Goal: Task Accomplishment & Management: Complete application form

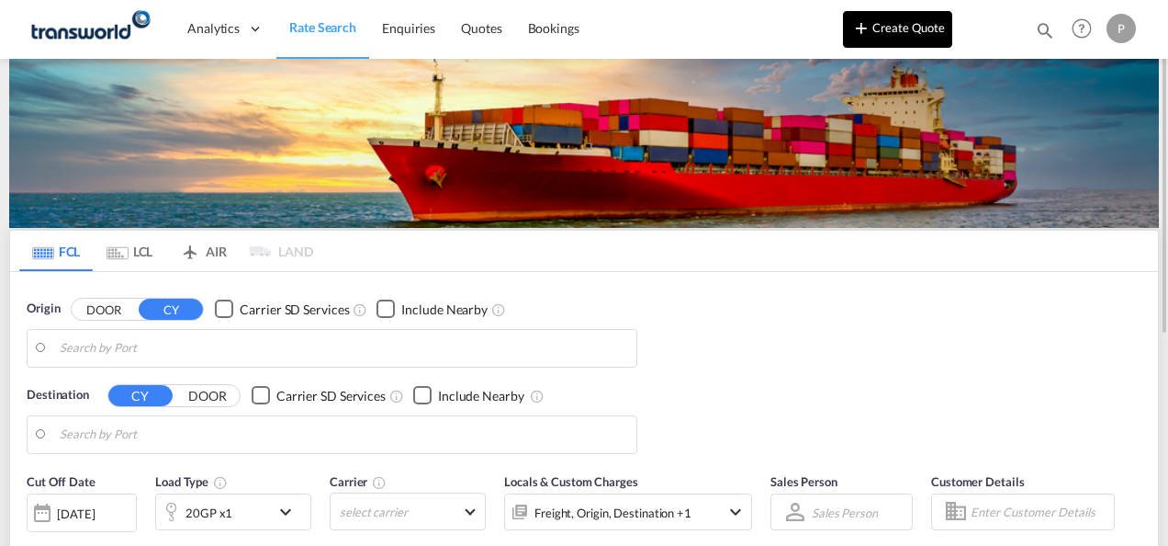
click at [898, 39] on button "Create Quote" at bounding box center [897, 29] width 109 height 37
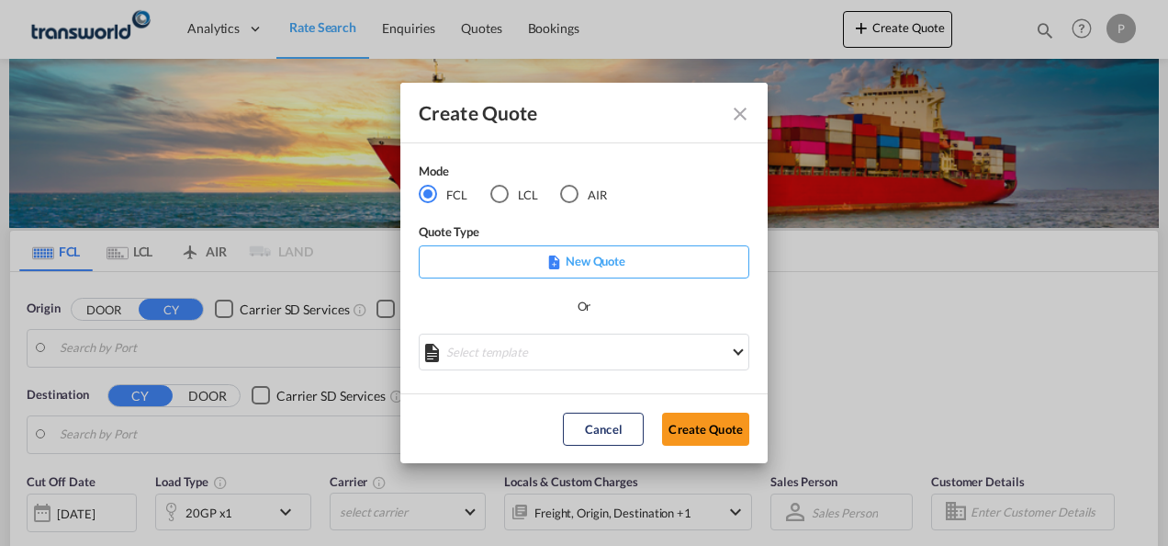
click at [501, 195] on div "LCL" at bounding box center [500, 194] width 18 height 18
drag, startPoint x: 700, startPoint y: 423, endPoint x: 709, endPoint y: 421, distance: 9.4
click at [700, 423] on button "Create Quote" at bounding box center [705, 428] width 87 height 33
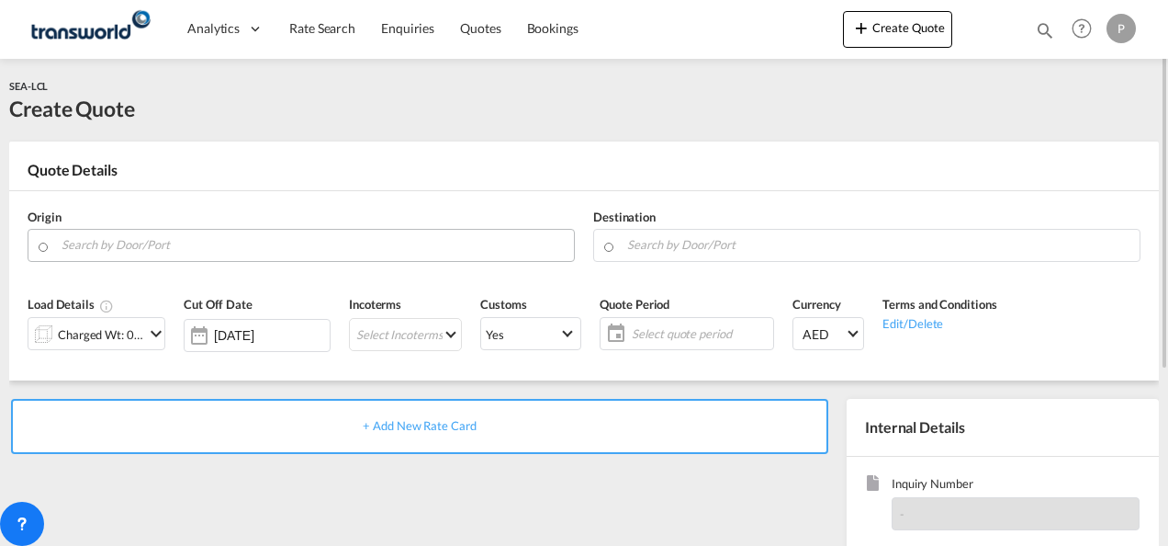
click at [136, 246] on input "Search by Door/Port" at bounding box center [313, 245] width 503 height 32
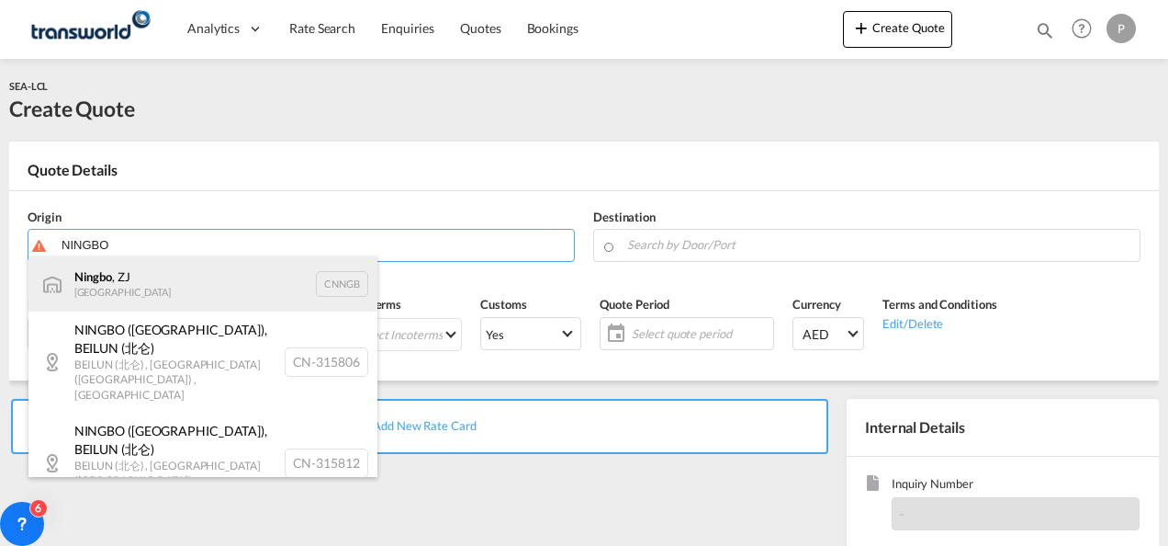
click at [147, 285] on div "Ningbo , ZJ China CNNGB" at bounding box center [202, 283] width 349 height 55
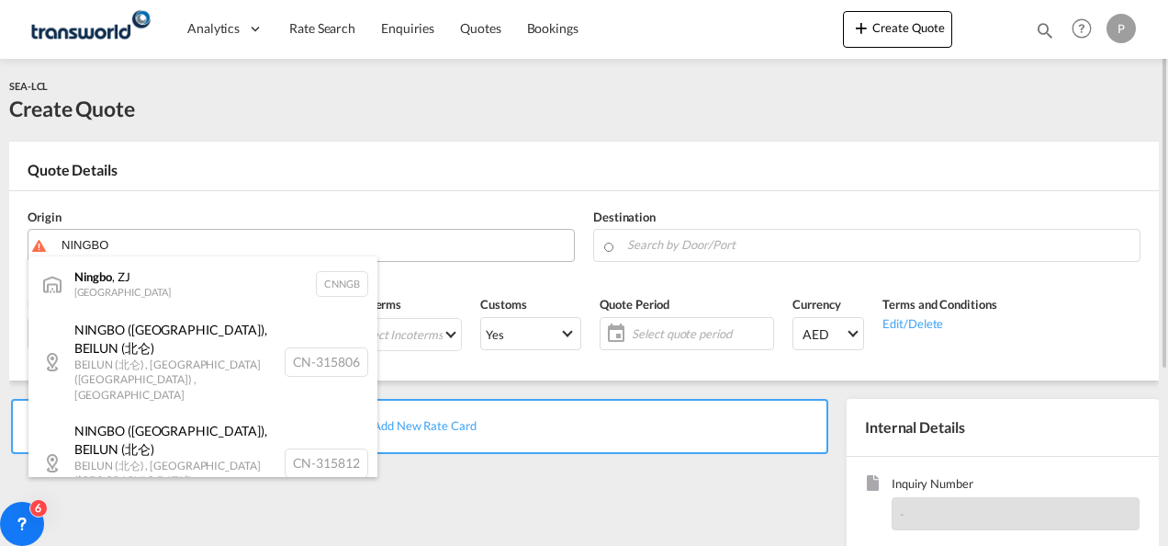
type input "Ningbo, ZJ, CNNGB"
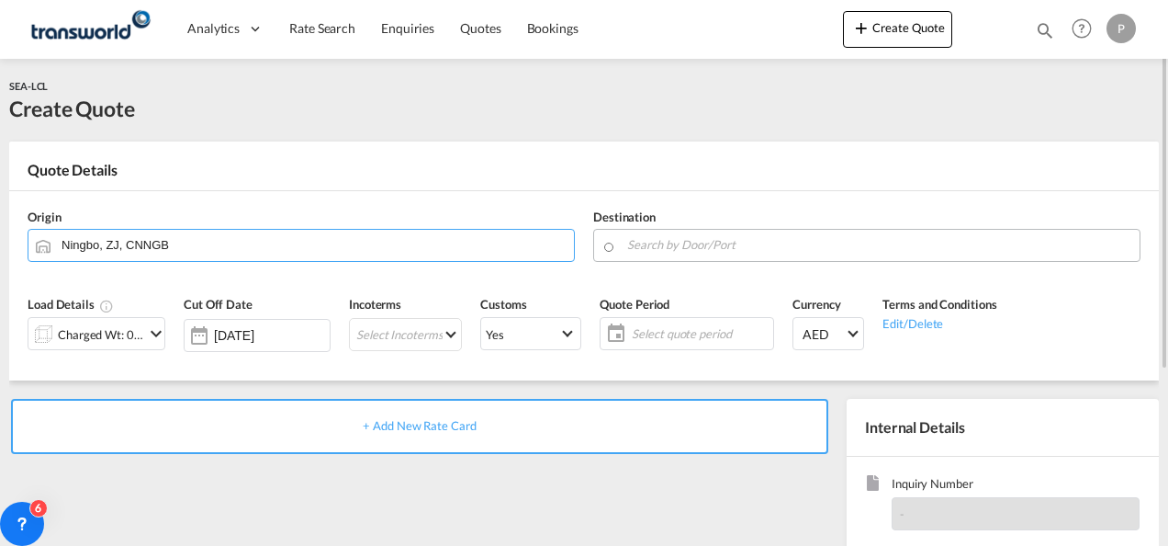
click at [687, 244] on input "Search by Door/Port" at bounding box center [878, 245] width 503 height 32
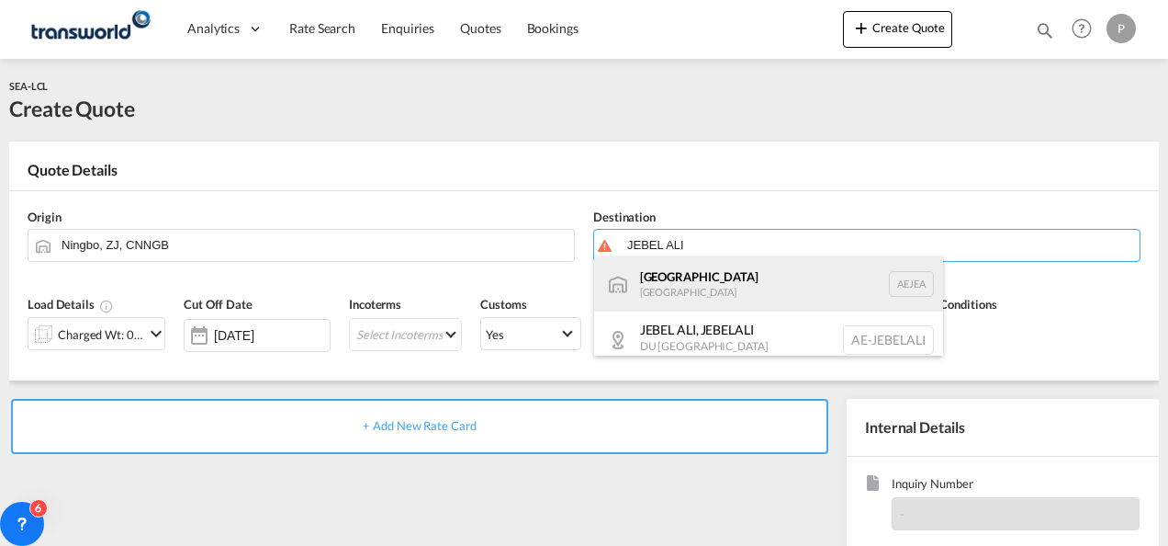
click at [691, 285] on div "[GEOGRAPHIC_DATA] [GEOGRAPHIC_DATA]" at bounding box center [768, 283] width 349 height 55
type input "[GEOGRAPHIC_DATA], [GEOGRAPHIC_DATA]"
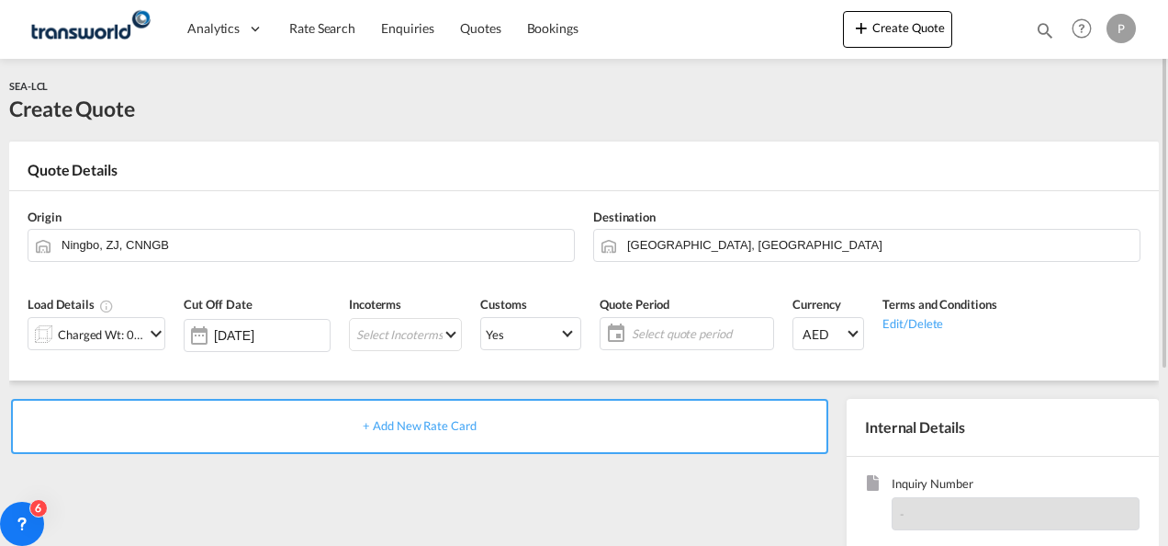
click at [157, 339] on md-icon "icon-chevron-down" at bounding box center [156, 333] width 22 height 22
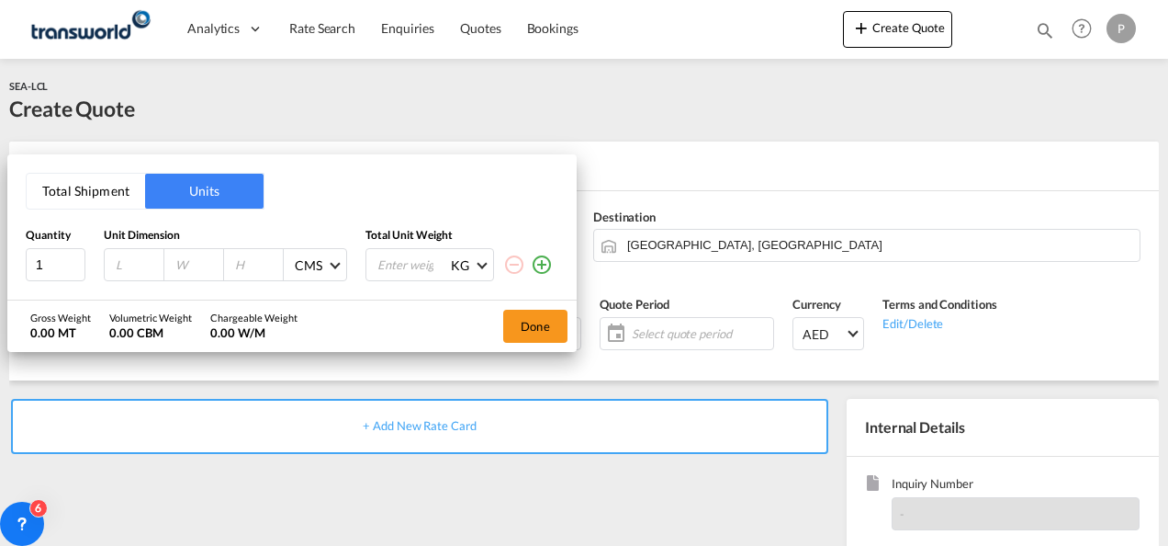
click at [86, 194] on button "Total Shipment" at bounding box center [86, 191] width 118 height 35
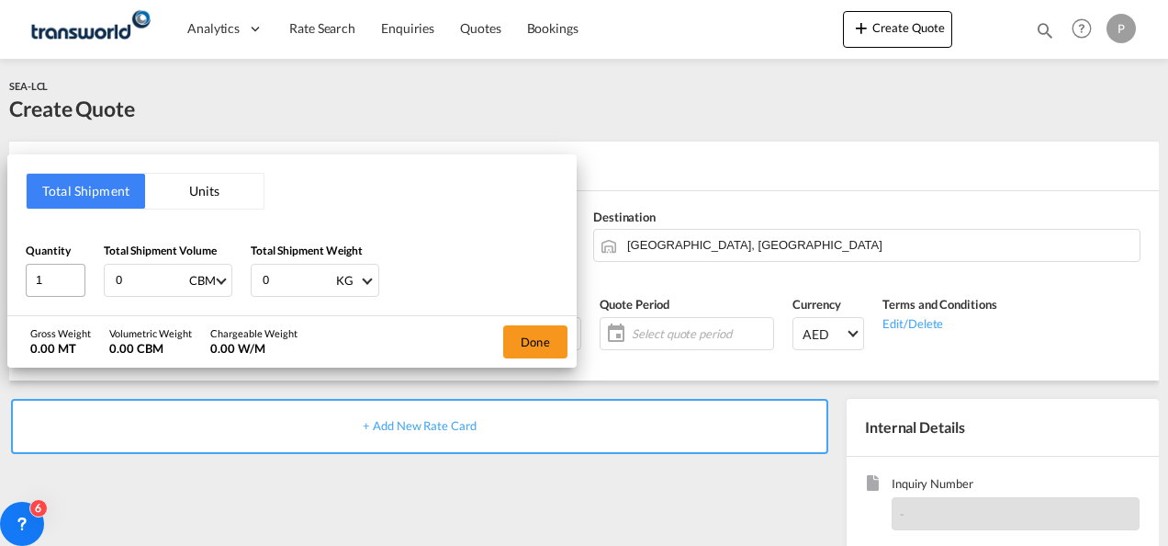
drag, startPoint x: 135, startPoint y: 281, endPoint x: 32, endPoint y: 276, distance: 103.0
click at [32, 276] on div "Quantity 1 Total Shipment Volume 0 CBM CBM CFT Total Shipment Weight 0 KG KG LB" at bounding box center [292, 269] width 533 height 55
type input "1"
type input "250"
click at [527, 339] on button "Done" at bounding box center [535, 341] width 64 height 33
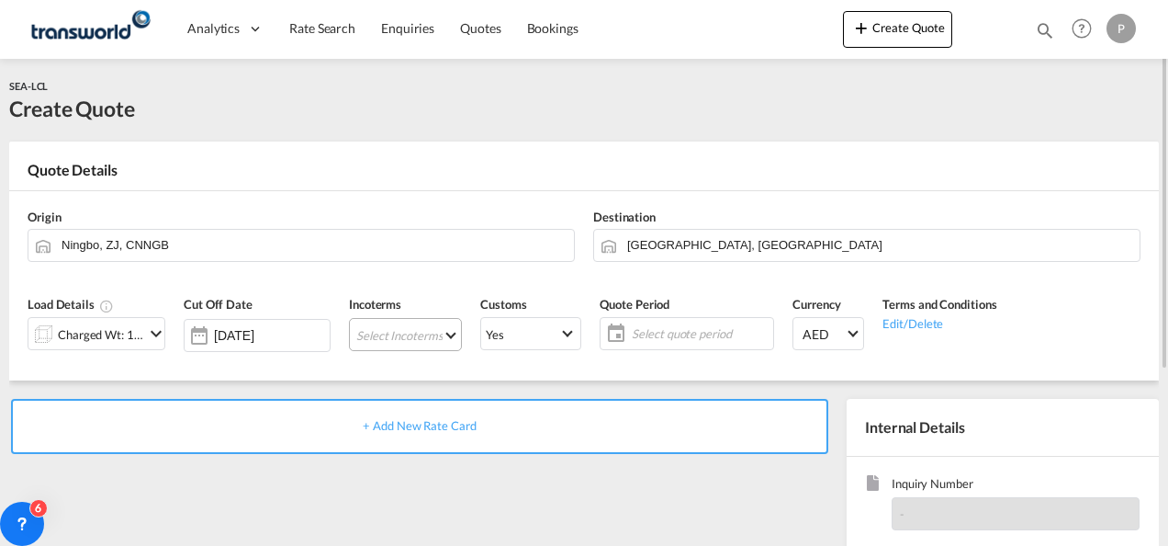
click at [387, 334] on md-select "Select Incoterms DDP - export Delivery Duty Paid CPT - export Carrier Paid to F…" at bounding box center [405, 334] width 113 height 33
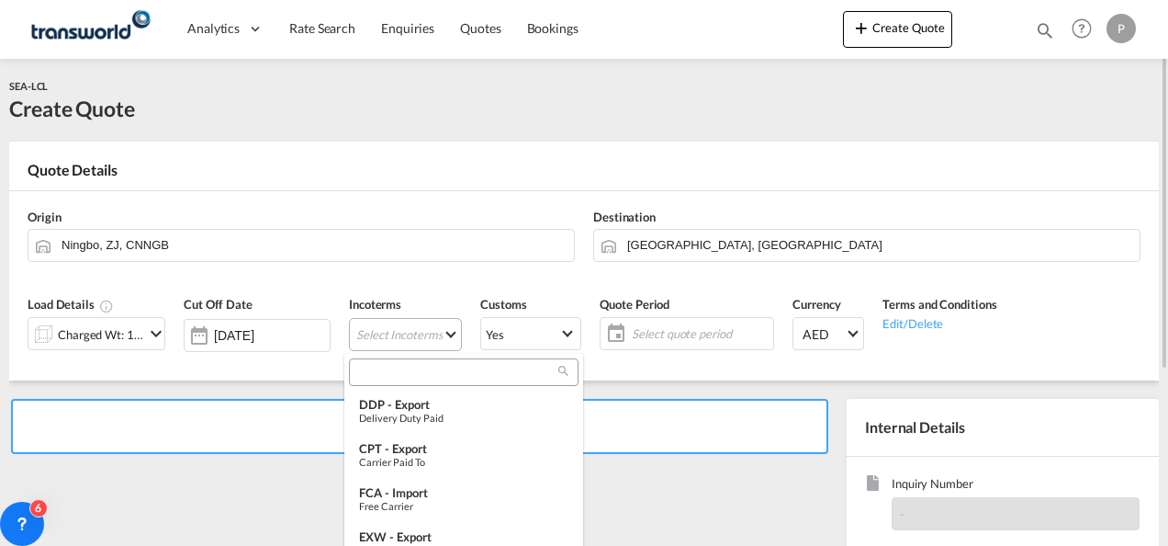
click at [387, 334] on md-backdrop at bounding box center [584, 273] width 1168 height 546
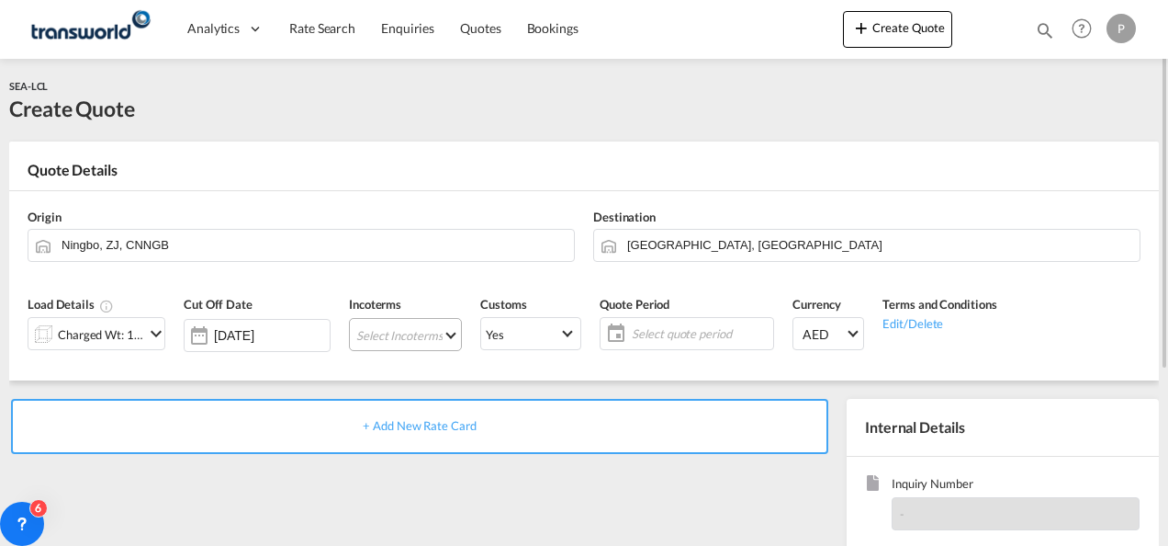
click at [396, 326] on md-select "Select Incoterms" at bounding box center [405, 334] width 113 height 33
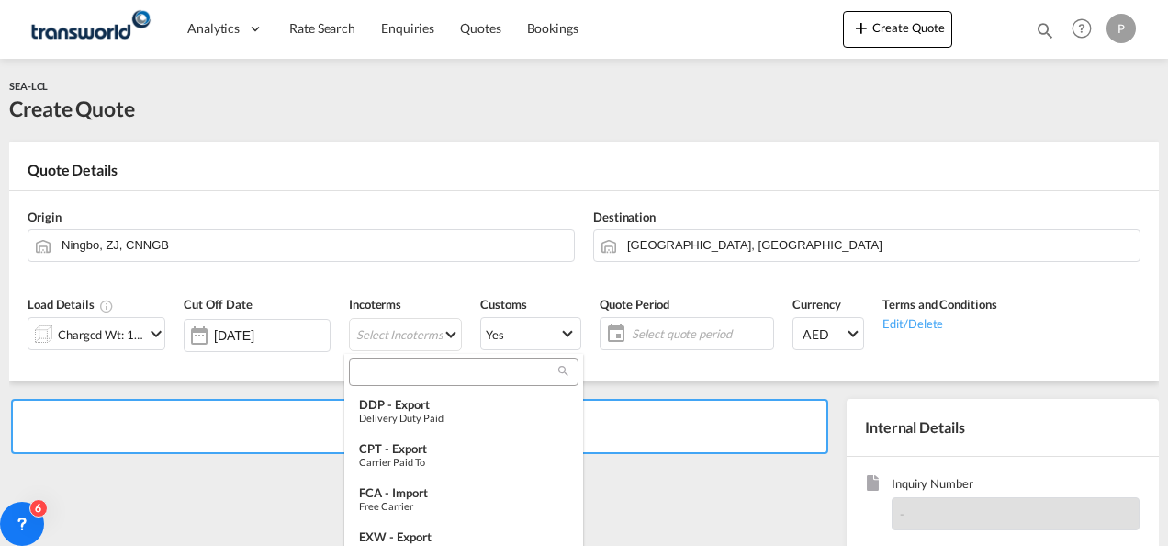
click at [393, 367] on input "search" at bounding box center [457, 372] width 204 height 17
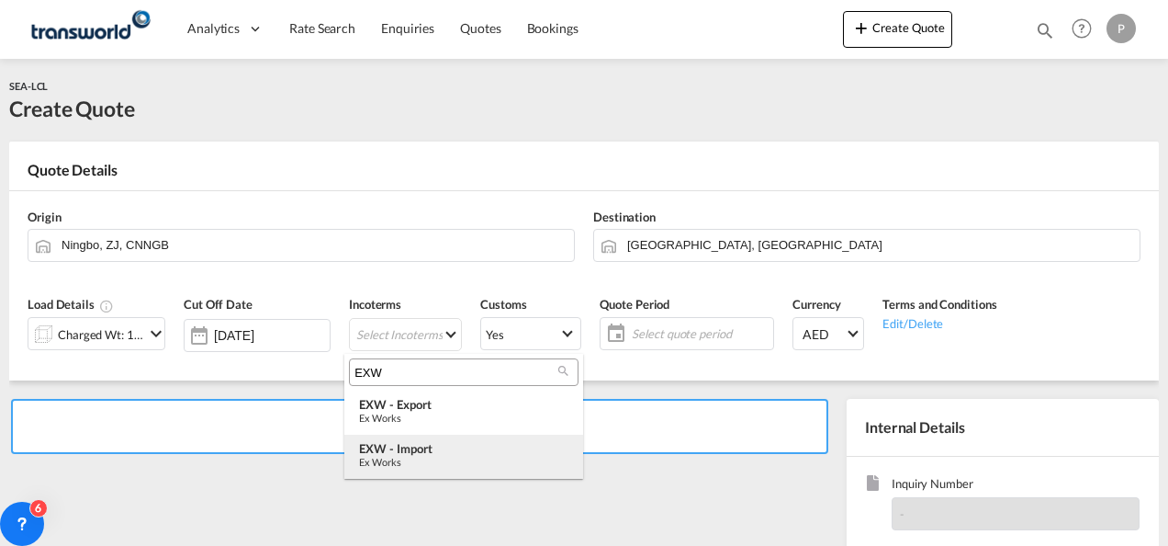
type input "EXW"
click at [432, 452] on div "EXW - import" at bounding box center [463, 448] width 209 height 15
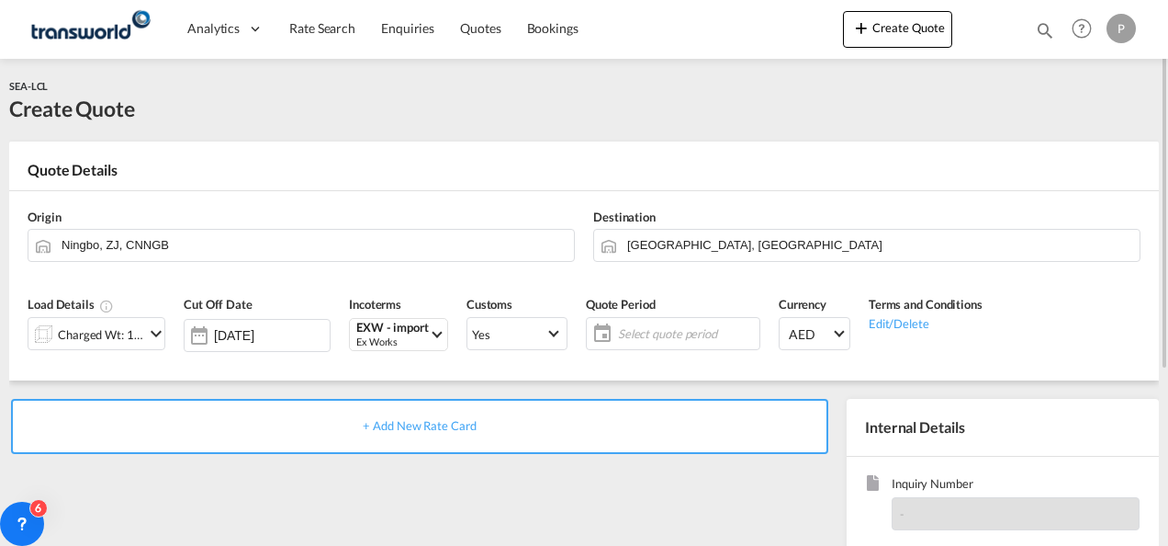
click at [653, 338] on span "Select quote period" at bounding box center [686, 333] width 137 height 17
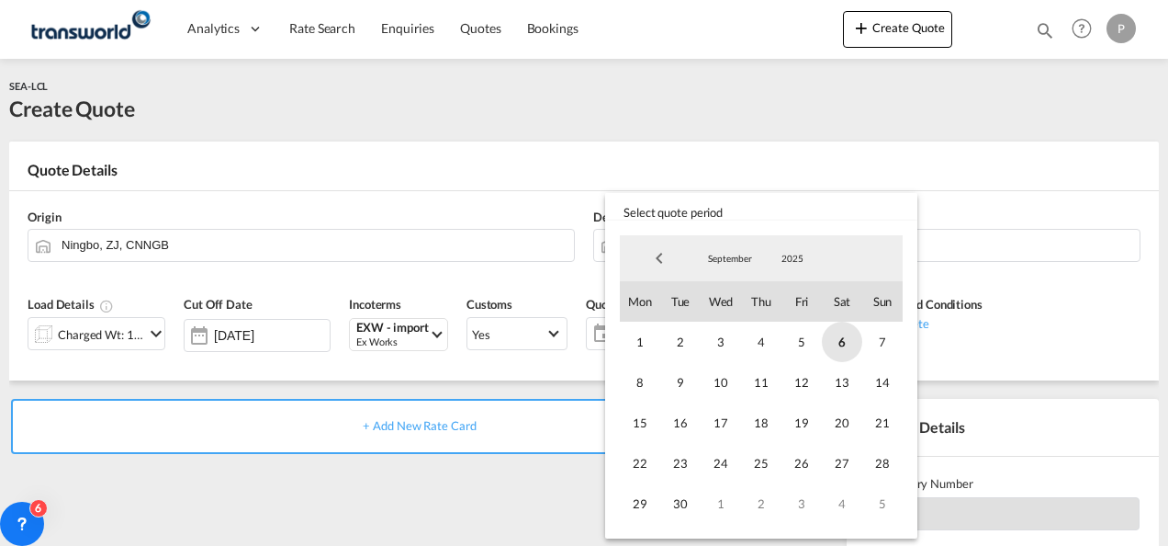
click at [842, 343] on span "6" at bounding box center [842, 342] width 40 height 40
click at [686, 510] on span "30" at bounding box center [680, 503] width 40 height 40
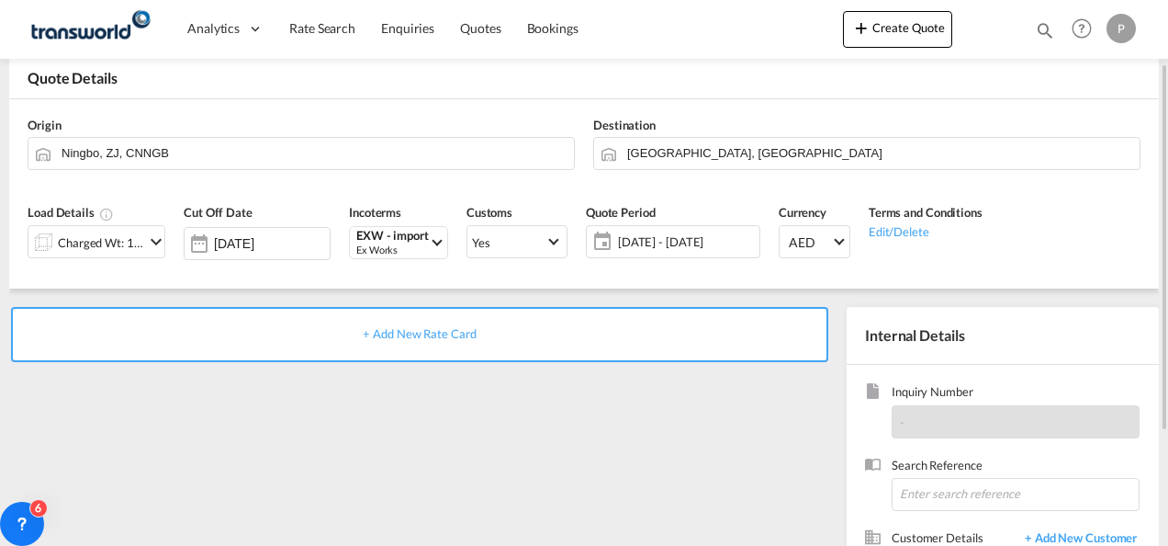
scroll to position [184, 0]
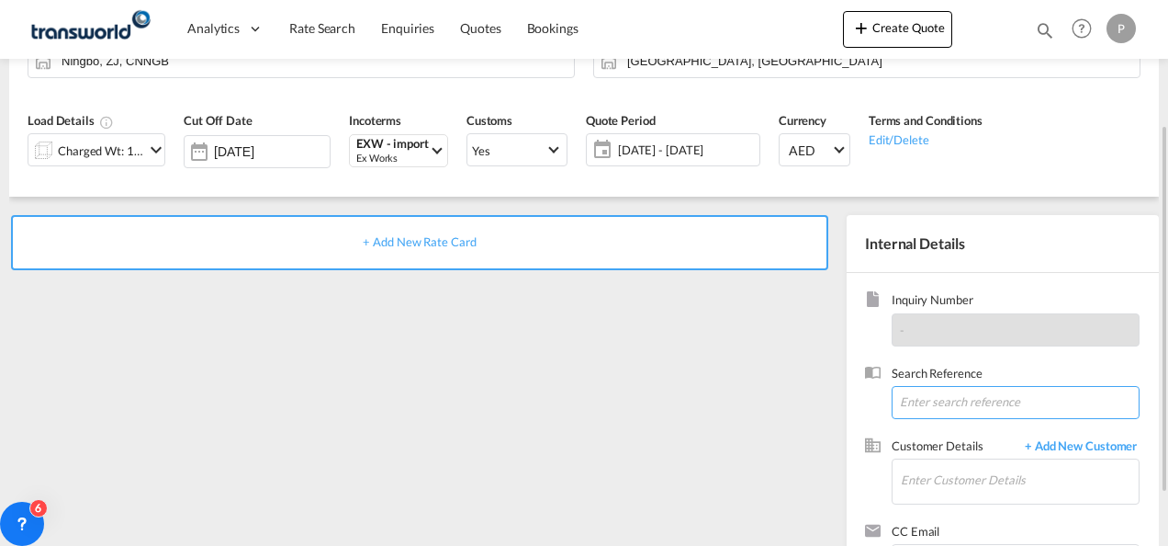
click at [958, 401] on input at bounding box center [1016, 402] width 248 height 33
paste input "TWP8806"
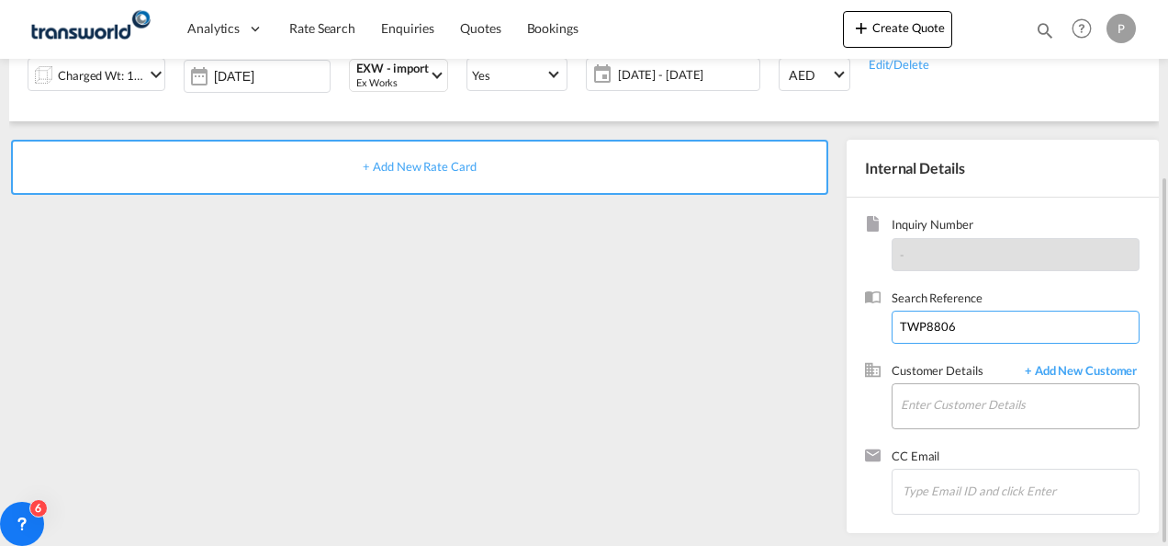
type input "TWP8806"
click at [973, 403] on input "Enter Customer Details" at bounding box center [1020, 404] width 238 height 41
click at [1052, 365] on span "+ Add New Customer" at bounding box center [1078, 372] width 124 height 21
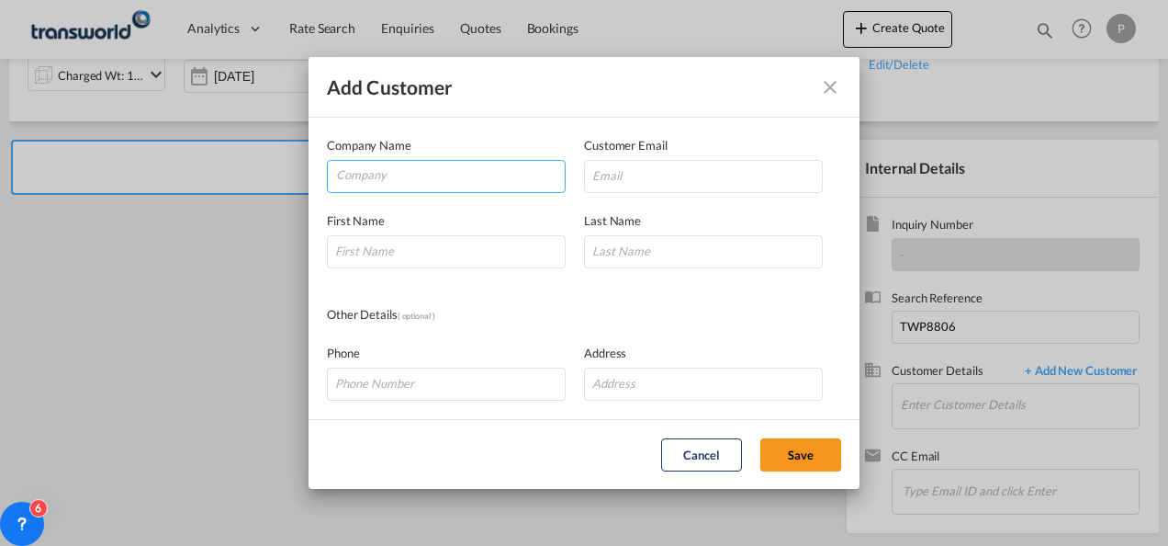
click at [367, 181] on input "Company" at bounding box center [450, 175] width 229 height 28
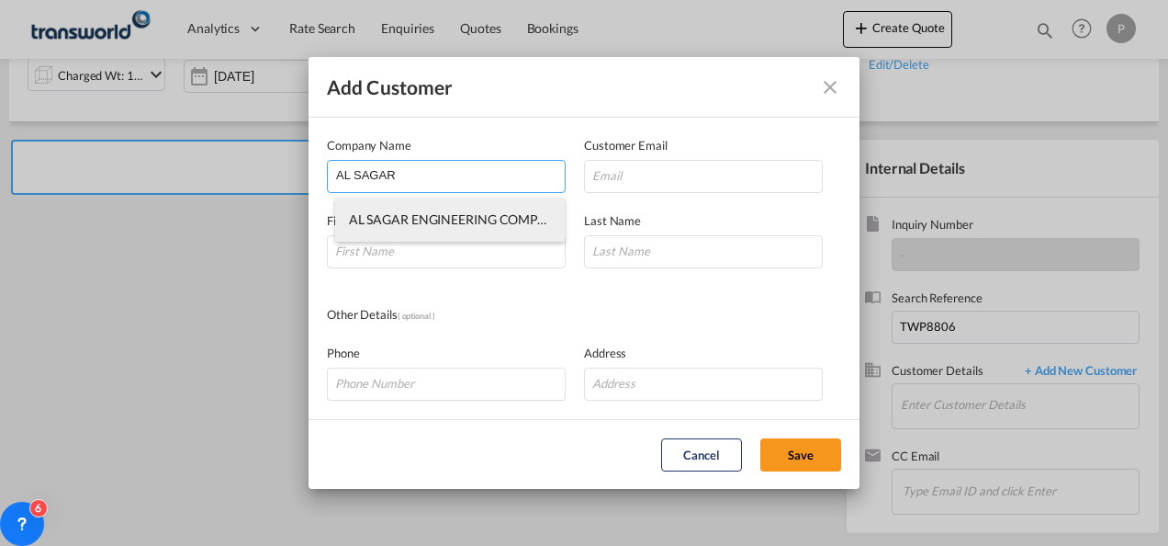
click at [407, 229] on li "AL SAGAR ENGINEERING COMPANY L.L.C." at bounding box center [450, 219] width 231 height 44
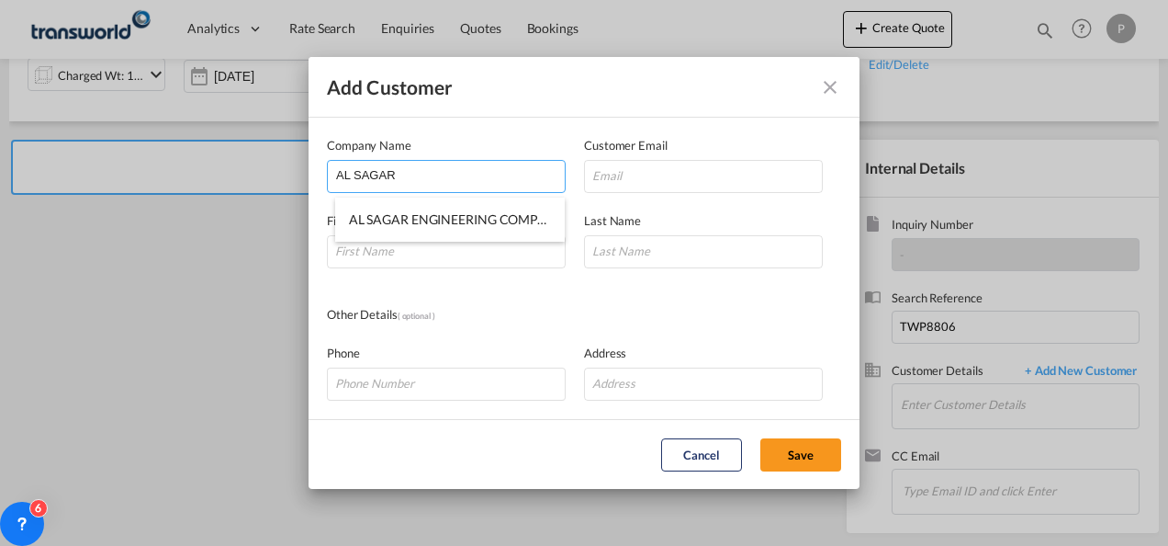
type input "AL SAGAR ENGINEERING COMPANY L.L.C."
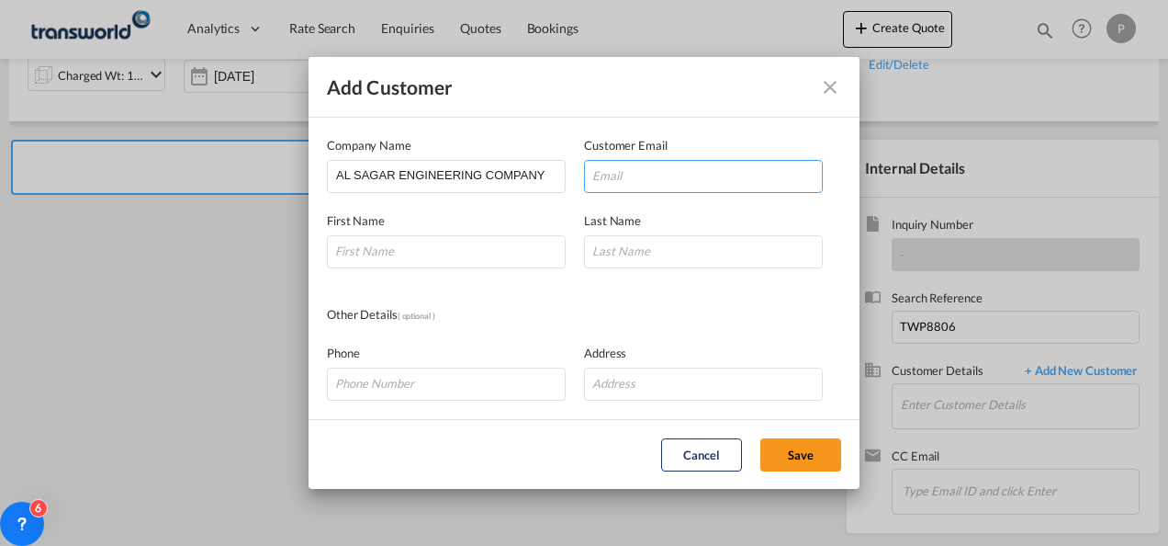
click at [632, 171] on input "Add Customer Company ..." at bounding box center [703, 176] width 239 height 33
paste input "[PERSON_NAME][EMAIL_ADDRESS][DOMAIN_NAME]"
type input "[PERSON_NAME][EMAIL_ADDRESS][DOMAIN_NAME]"
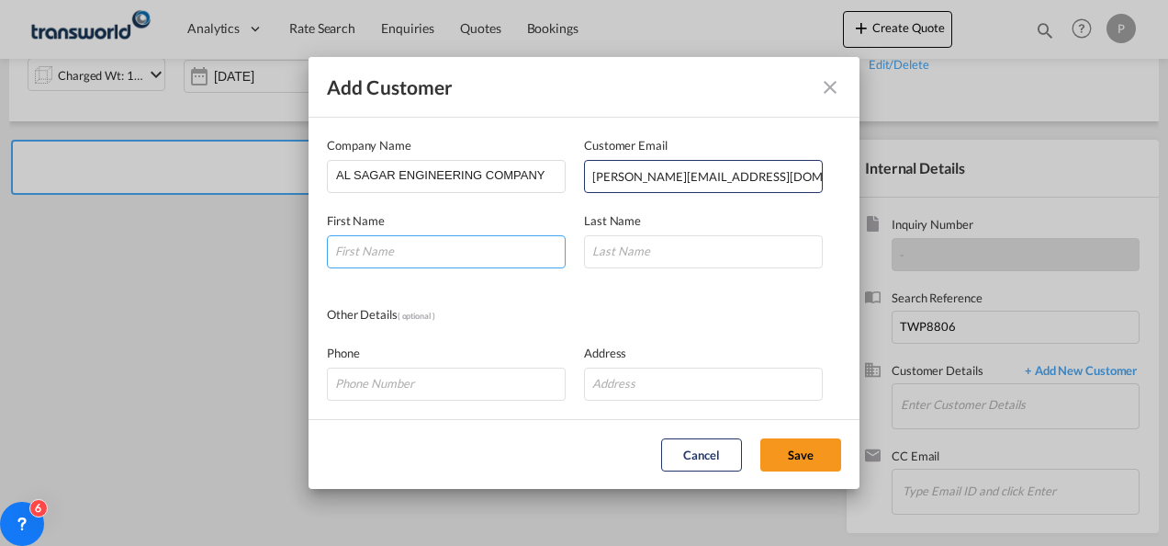
click at [391, 248] on input "Add Customer Company ..." at bounding box center [446, 251] width 239 height 33
type input "[PERSON_NAME]"
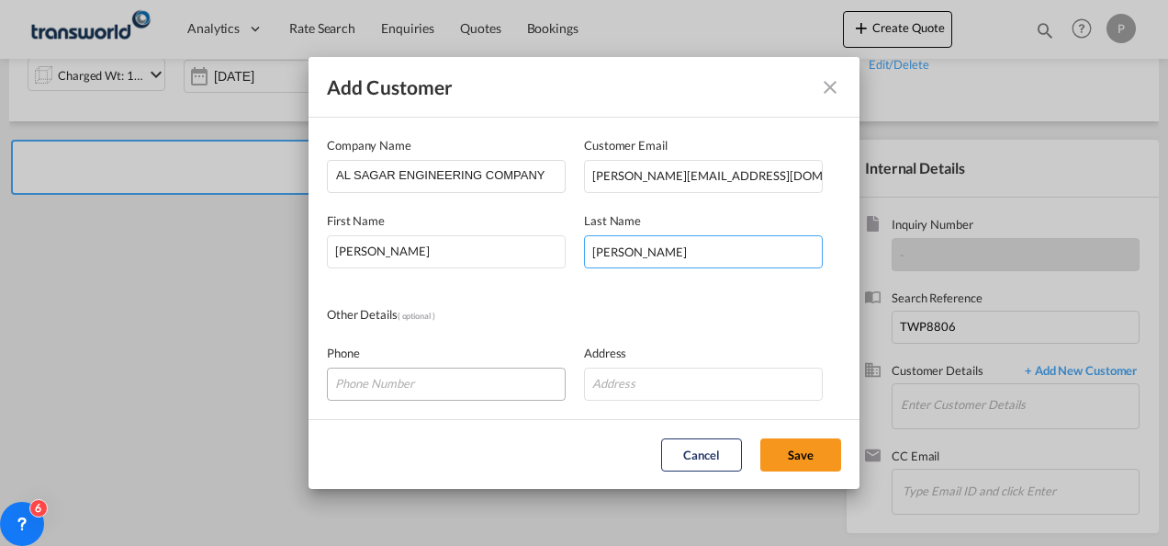
type input "[PERSON_NAME]"
drag, startPoint x: 391, startPoint y: 383, endPoint x: 417, endPoint y: 378, distance: 26.1
click at [391, 383] on input "Add Customer Company ..." at bounding box center [446, 383] width 239 height 33
paste input "[PHONE_NUMBER]"
type input "[PHONE_NUMBER]"
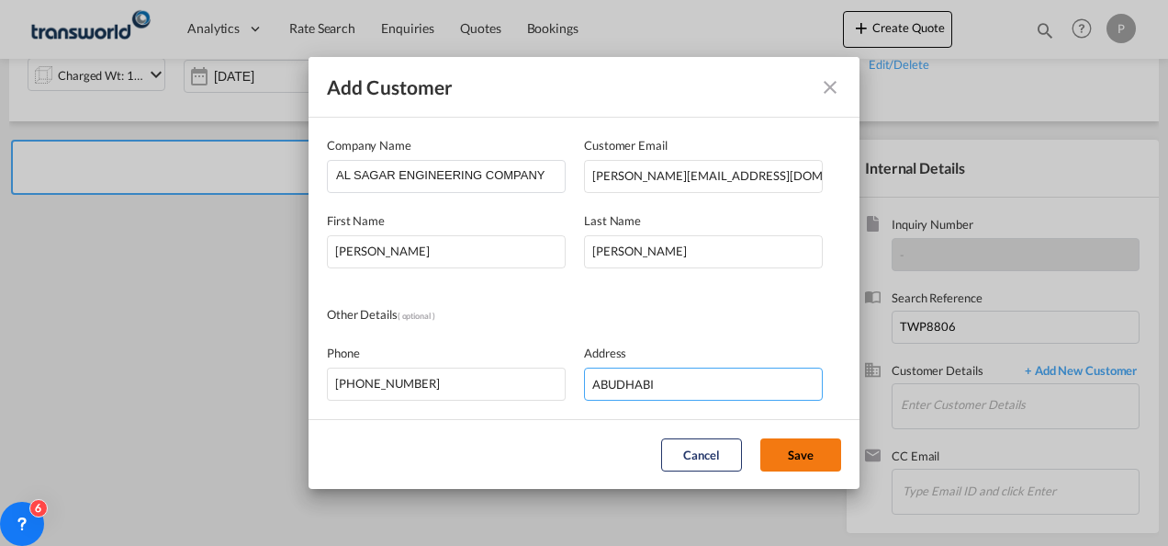
type input "ABUDHABI"
click at [790, 453] on button "Save" at bounding box center [801, 454] width 81 height 33
type input "AL SAGAR ENGINEERING COMPANY L.L.C., [PERSON_NAME], [PERSON_NAME][EMAIL_ADDRESS…"
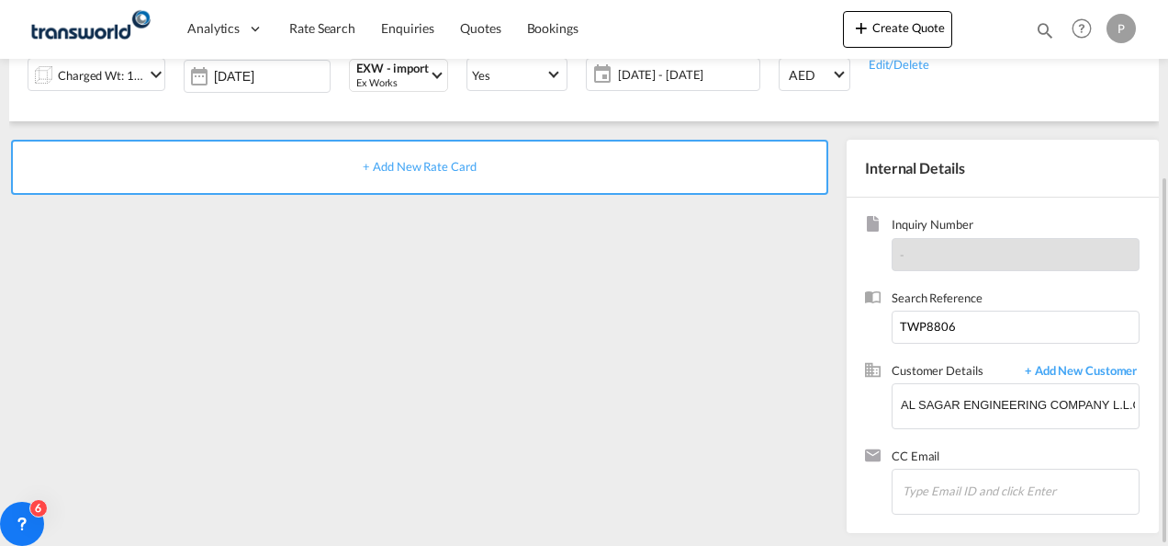
click at [422, 167] on span "+ Add New Rate Card" at bounding box center [419, 166] width 113 height 15
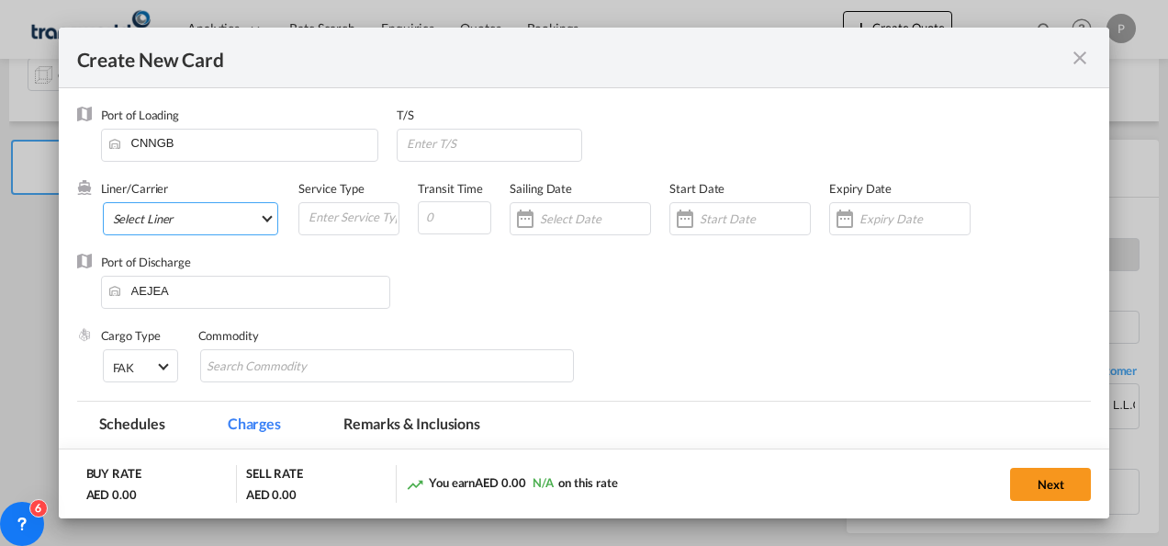
click at [231, 220] on md-select "Select Liner 2HM LOGISTICS D.O.O 2HM LOGISTICS D.O.O. / TDWC-CAPODISTRI 2HM LOG…" at bounding box center [191, 218] width 176 height 33
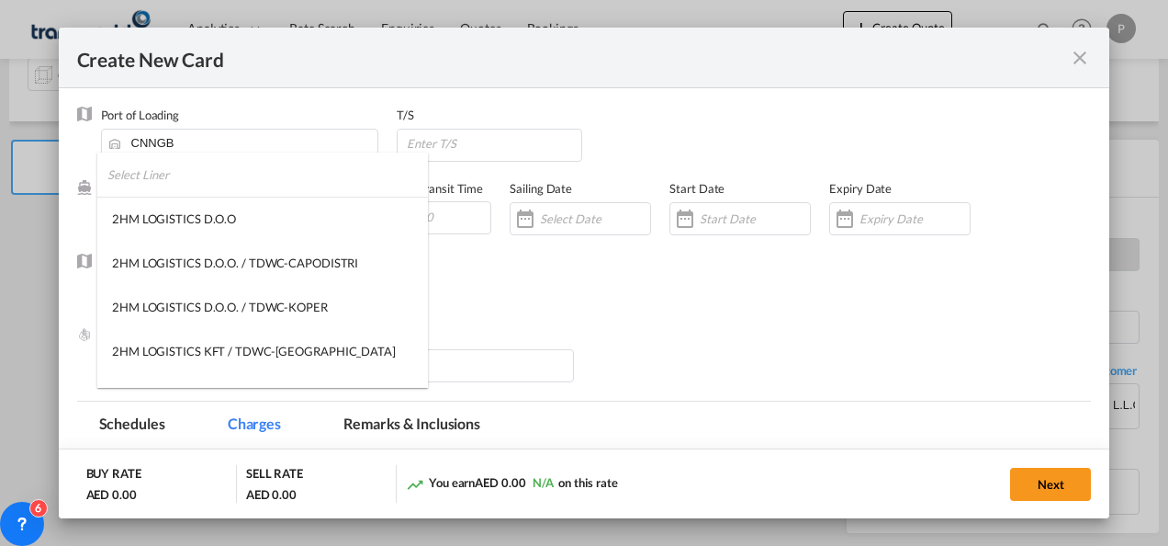
click at [206, 175] on input "search" at bounding box center [267, 174] width 321 height 44
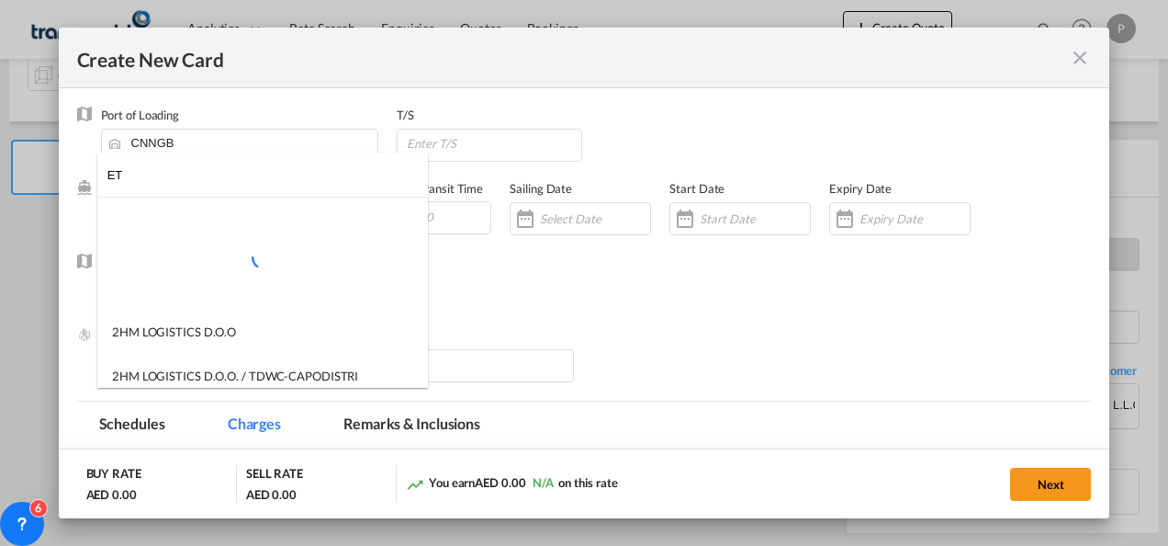
type input "E"
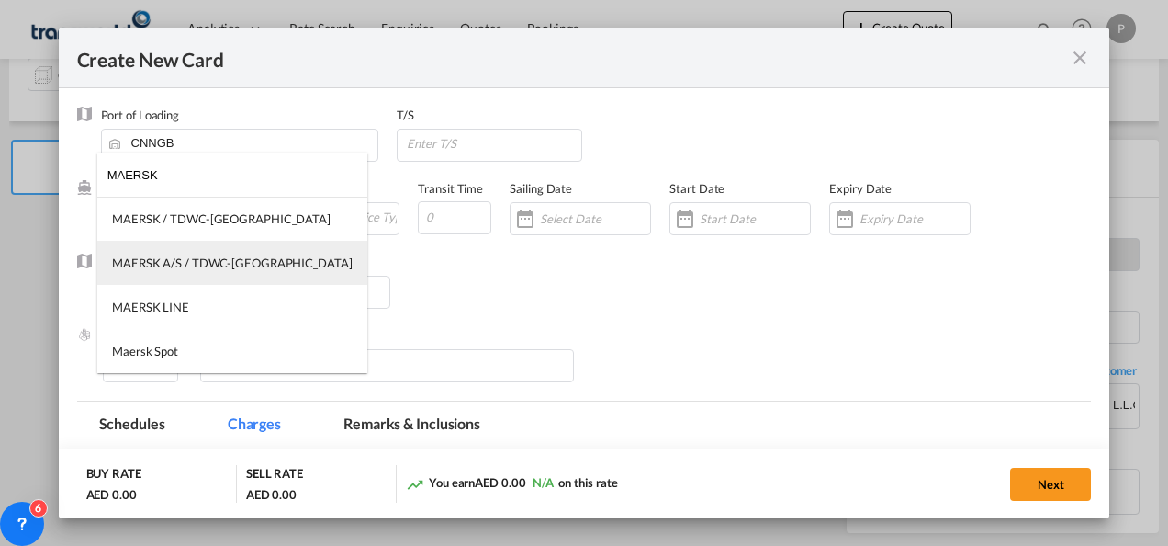
type input "MAERSK"
click at [210, 260] on div "MAERSK A/S / TDWC-[GEOGRAPHIC_DATA]" at bounding box center [232, 262] width 241 height 17
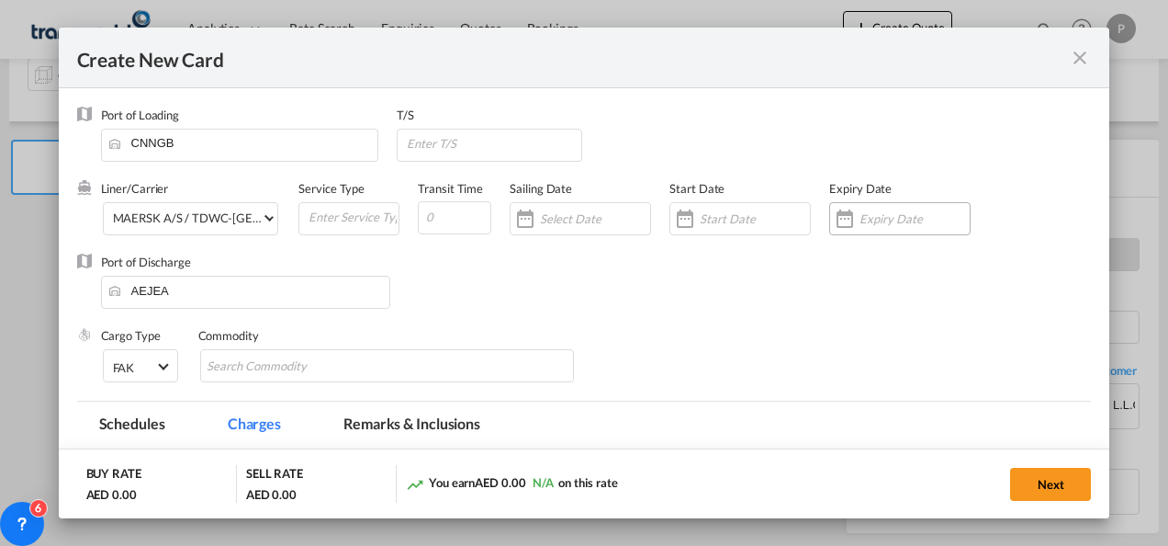
click at [868, 217] on input "Create New CardPort ..." at bounding box center [915, 218] width 110 height 15
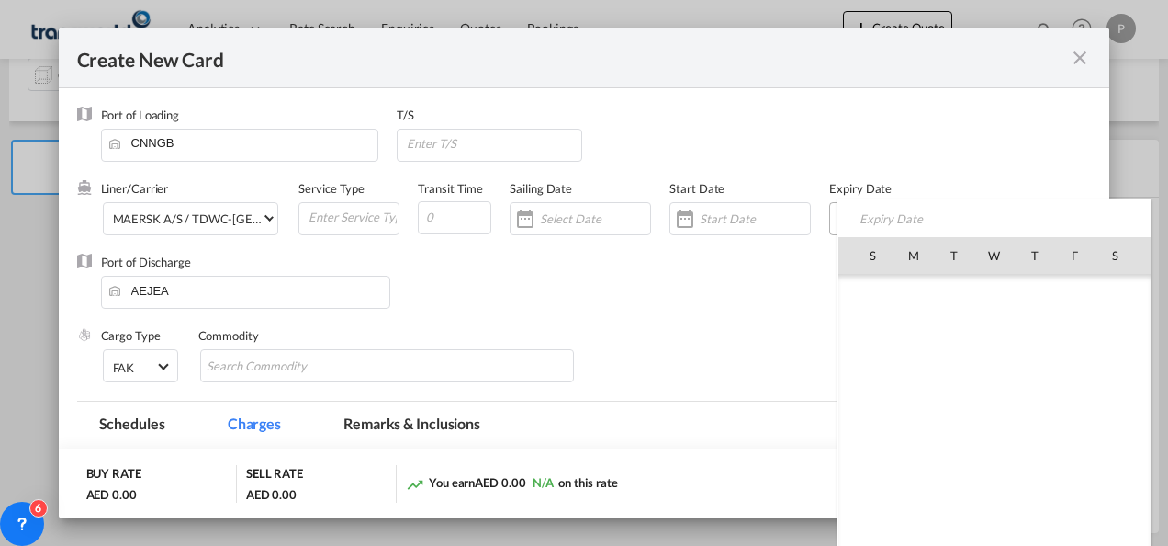
scroll to position [425508, 0]
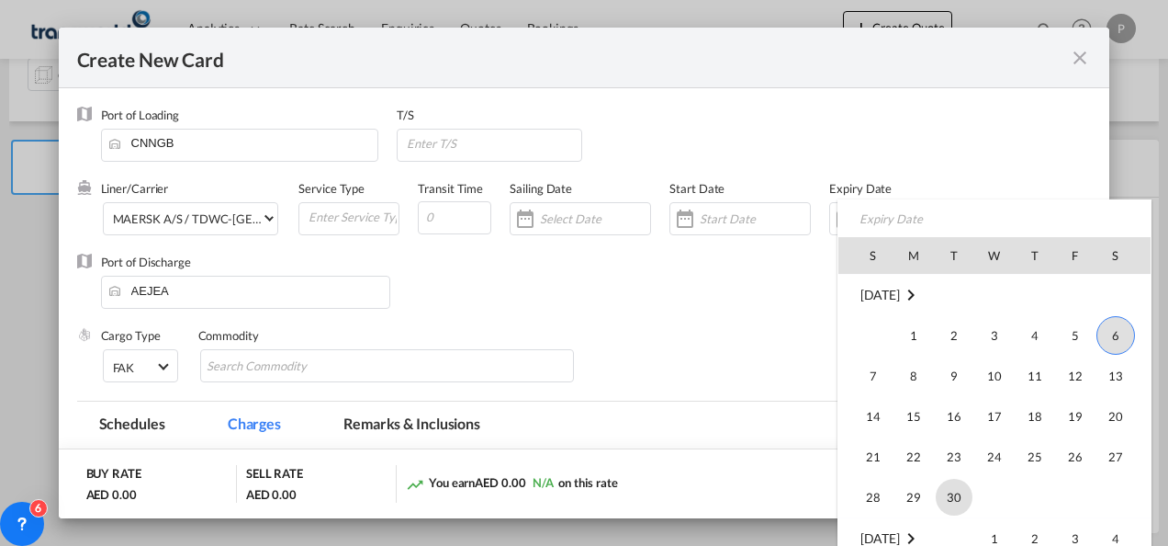
click at [956, 493] on span "30" at bounding box center [954, 497] width 37 height 37
type input "[DATE]"
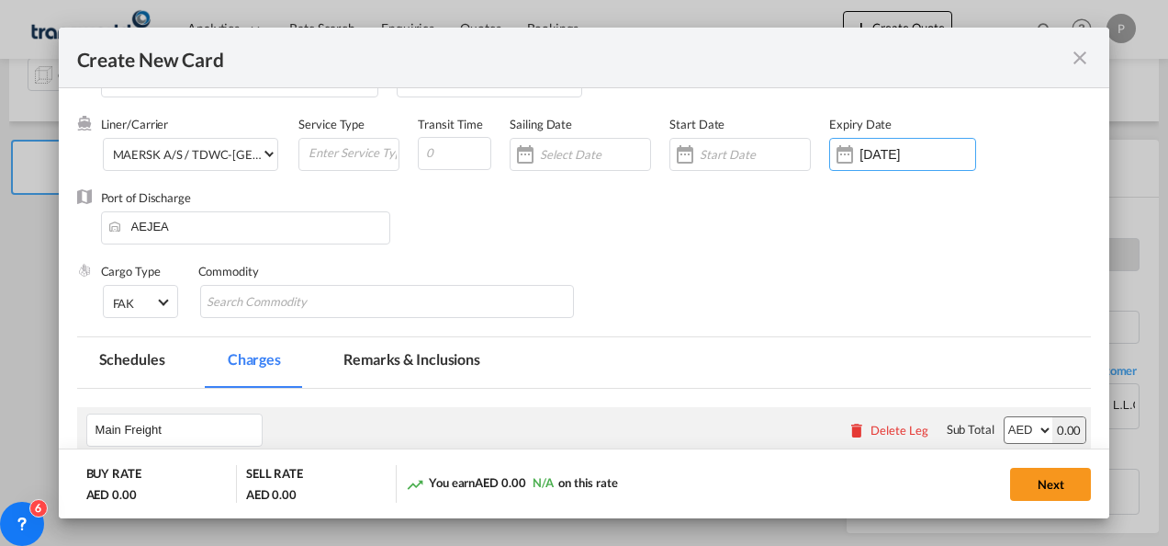
scroll to position [92, 0]
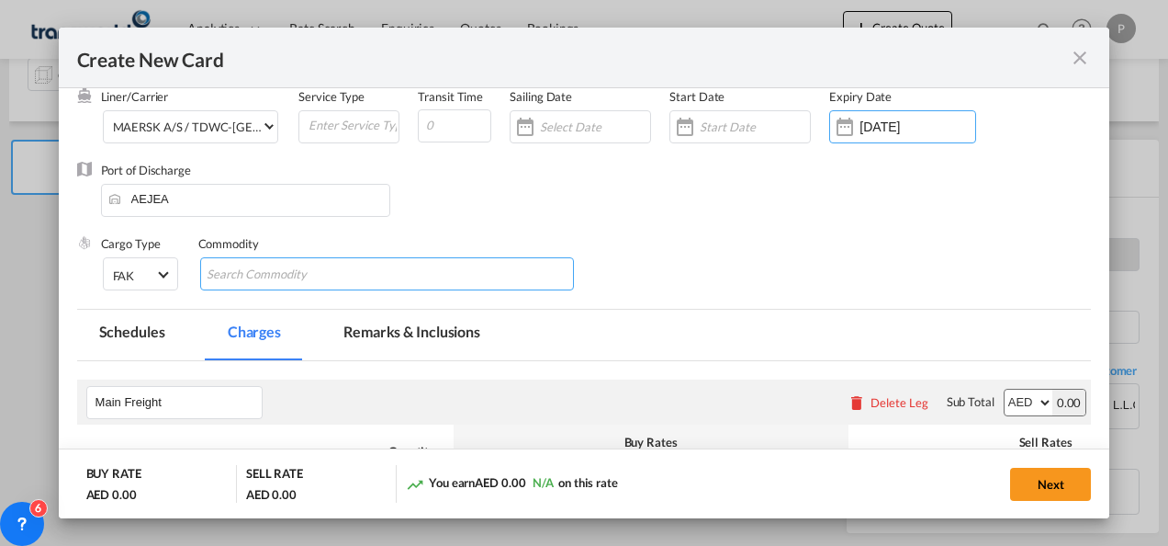
click at [372, 280] on md-chips-wrap "Chips container with autocompletion. Enter the text area, type text to search, …" at bounding box center [387, 273] width 375 height 33
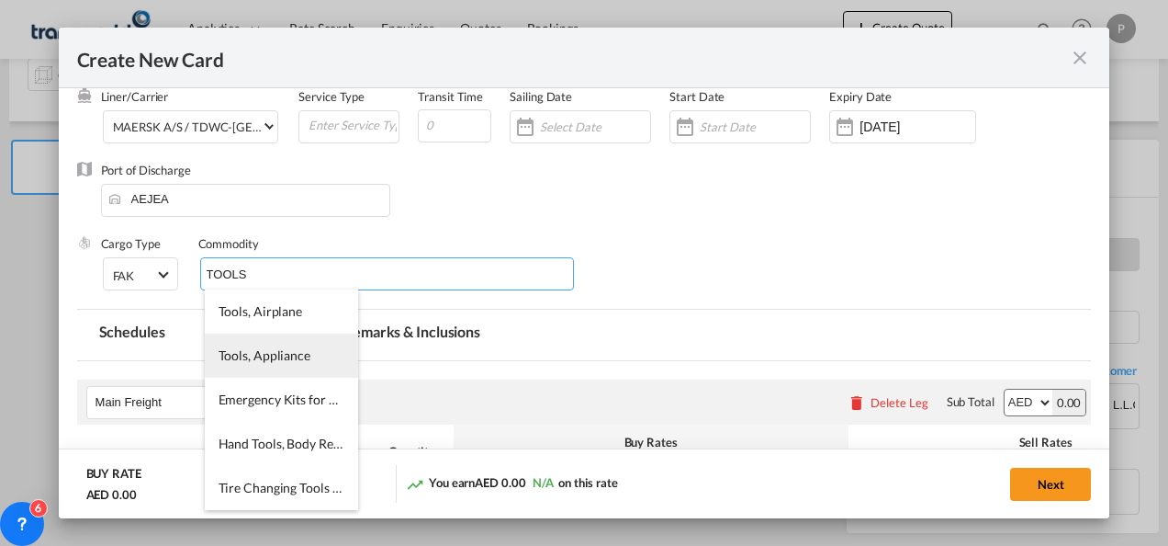
type input "TOOLS"
click at [250, 353] on body "Analytics Dashboard Rate Search Enquiries Quotes Bookings" at bounding box center [584, 273] width 1168 height 546
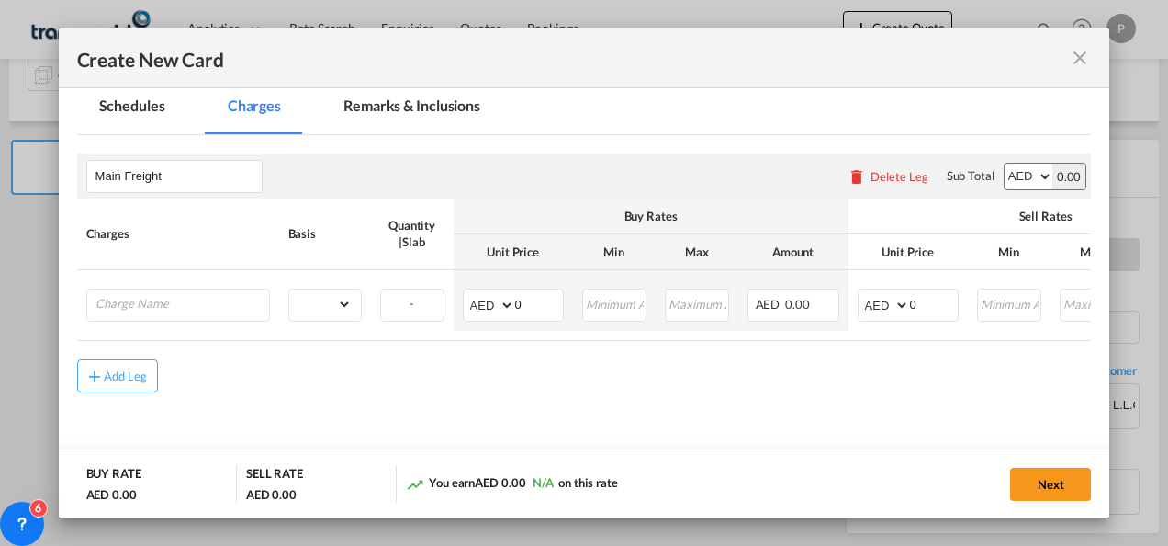
scroll to position [362, 0]
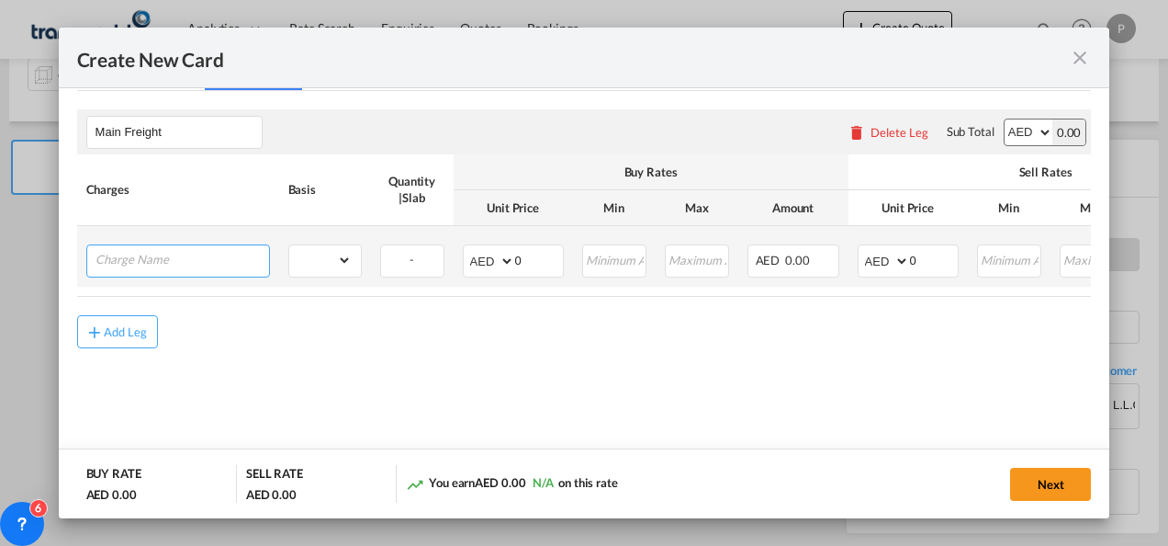
click at [134, 266] on input "Charge Name" at bounding box center [183, 259] width 174 height 28
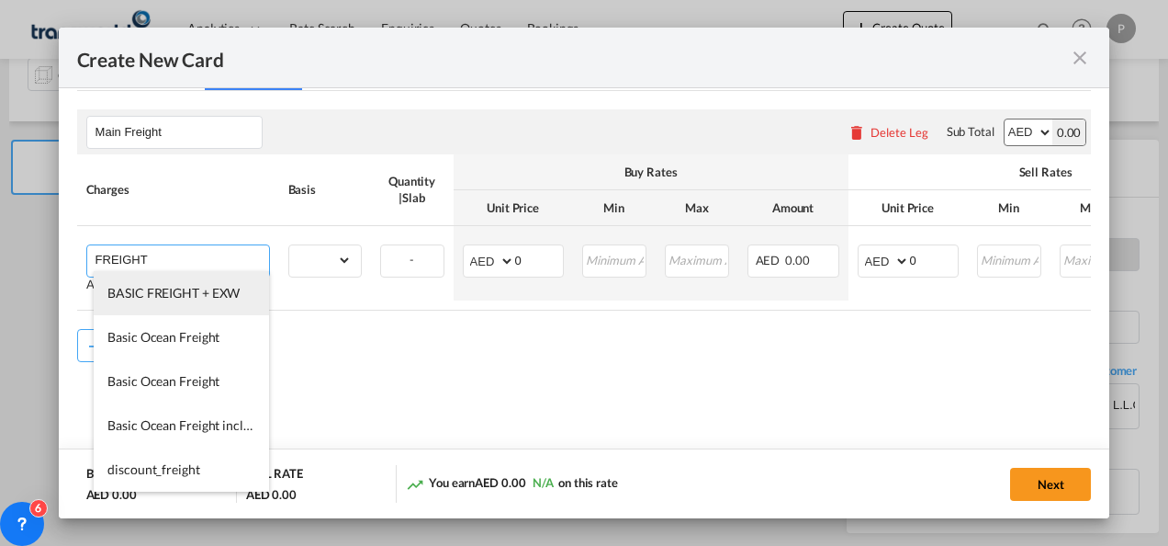
click at [166, 304] on li "BASIC FREIGHT + EXW" at bounding box center [181, 293] width 175 height 44
type input "BASIC FREIGHT + EXW"
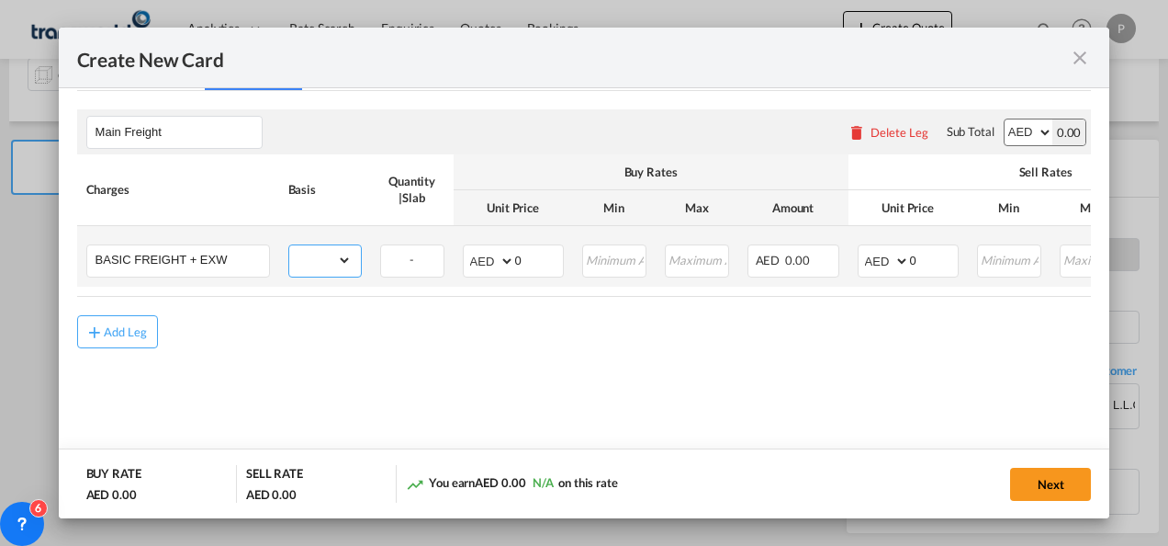
click at [345, 259] on select "gross_weight volumetric_weight per_shipment per_bl per_km per_hawb per_kg flat …" at bounding box center [320, 259] width 62 height 29
select select "per_shipment"
click at [289, 245] on select "gross_weight volumetric_weight per_shipment per_bl per_km per_hawb per_kg flat …" at bounding box center [320, 259] width 62 height 29
click at [529, 257] on input "0" at bounding box center [539, 259] width 48 height 28
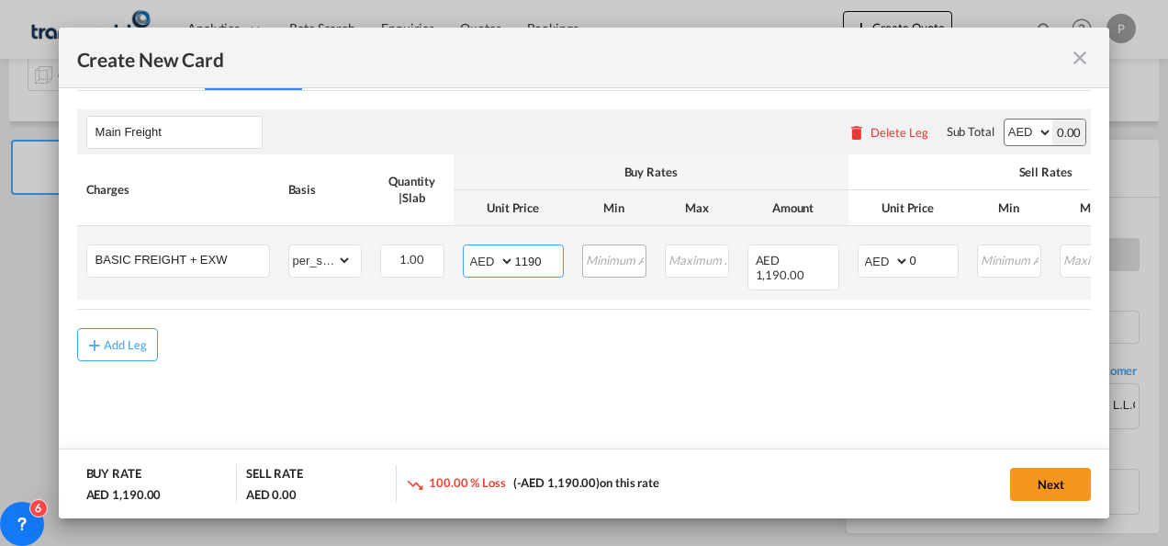
type input "1190"
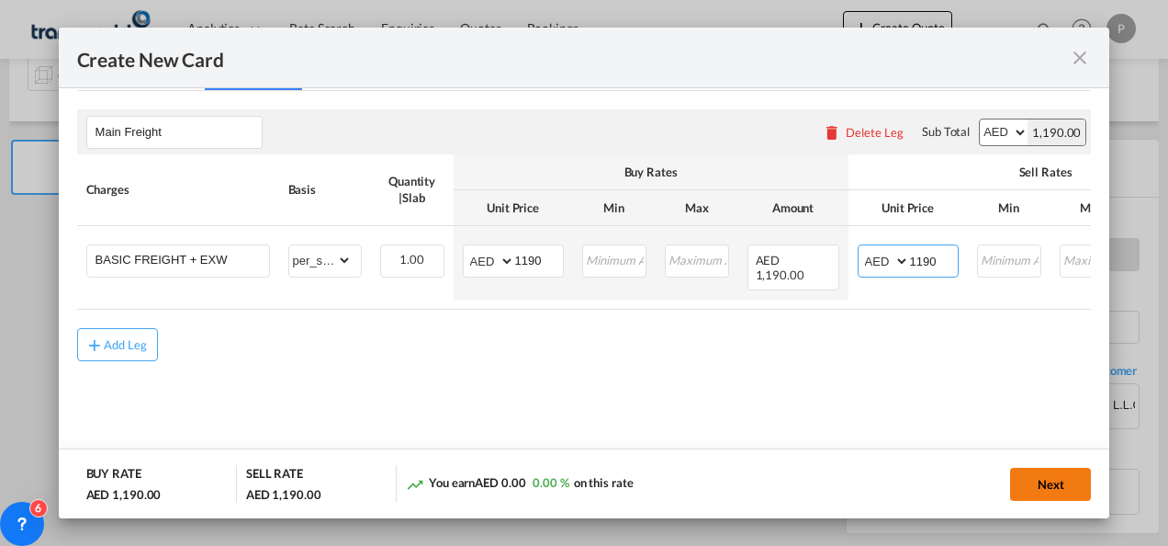
type input "1190"
click at [1040, 483] on button "Next" at bounding box center [1050, 484] width 81 height 33
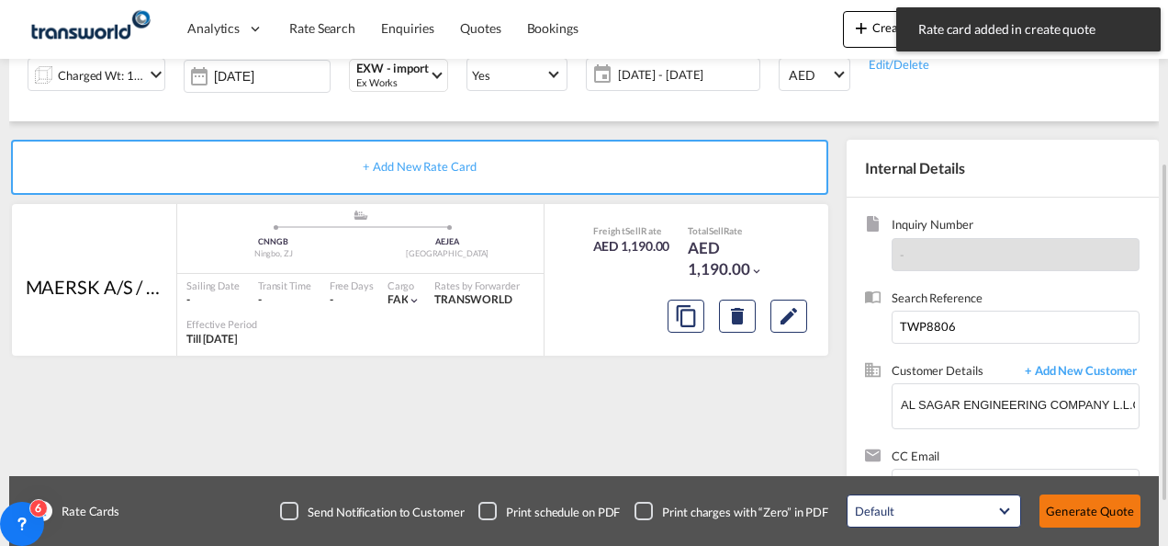
click at [1081, 509] on button "Generate Quote" at bounding box center [1090, 510] width 101 height 33
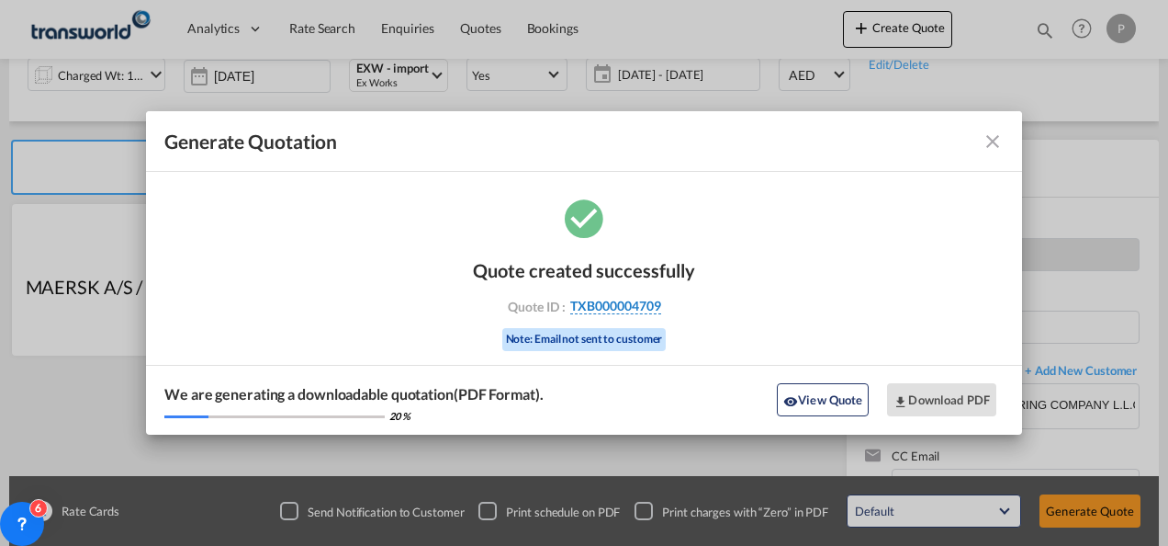
click at [613, 303] on span "TXB000004709" at bounding box center [615, 306] width 91 height 17
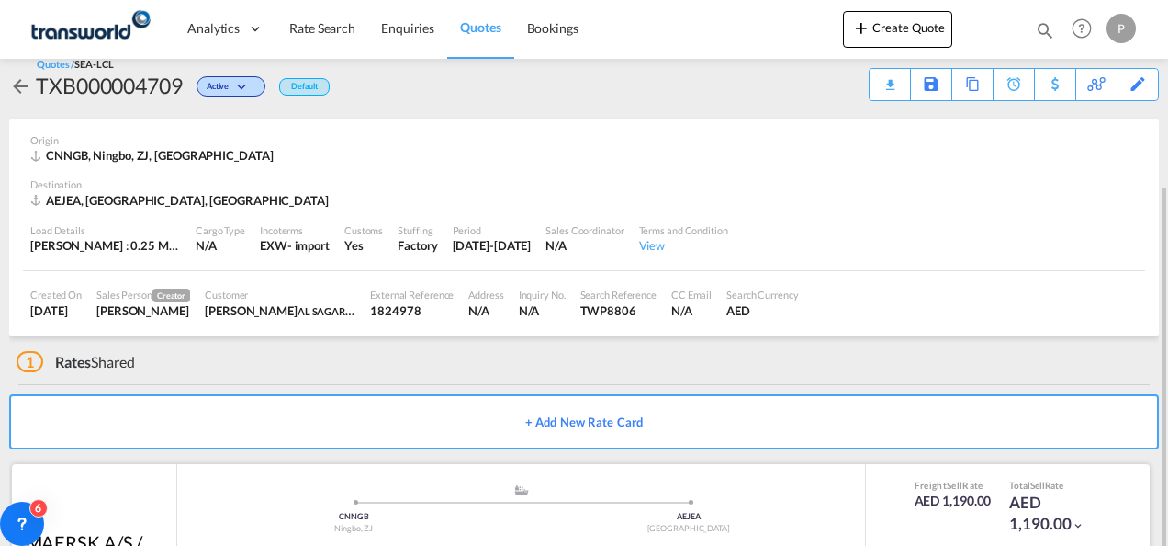
scroll to position [112, 0]
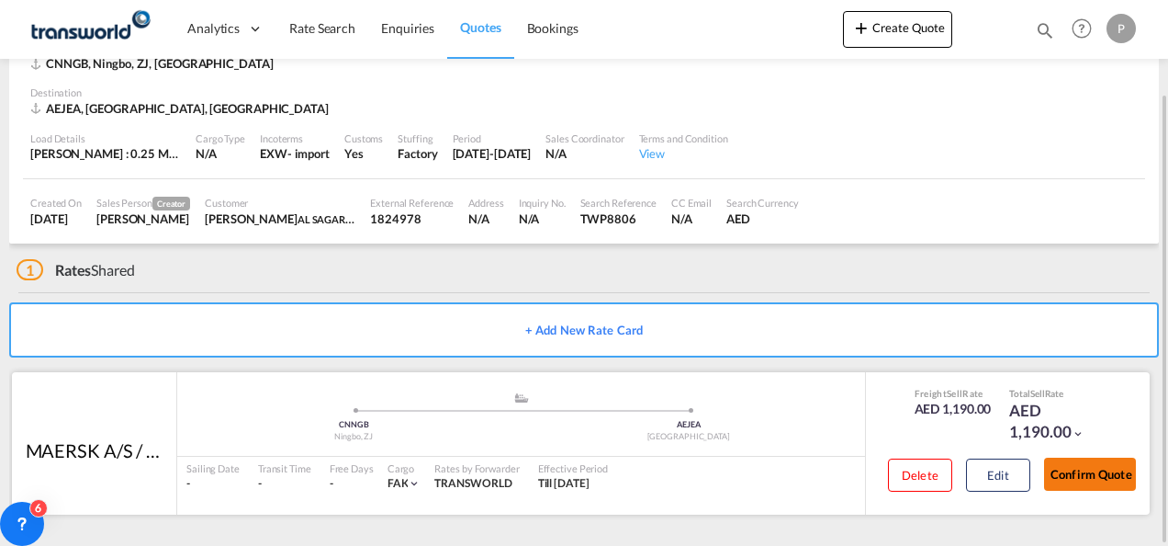
click at [1099, 478] on button "Confirm Quote" at bounding box center [1090, 473] width 92 height 33
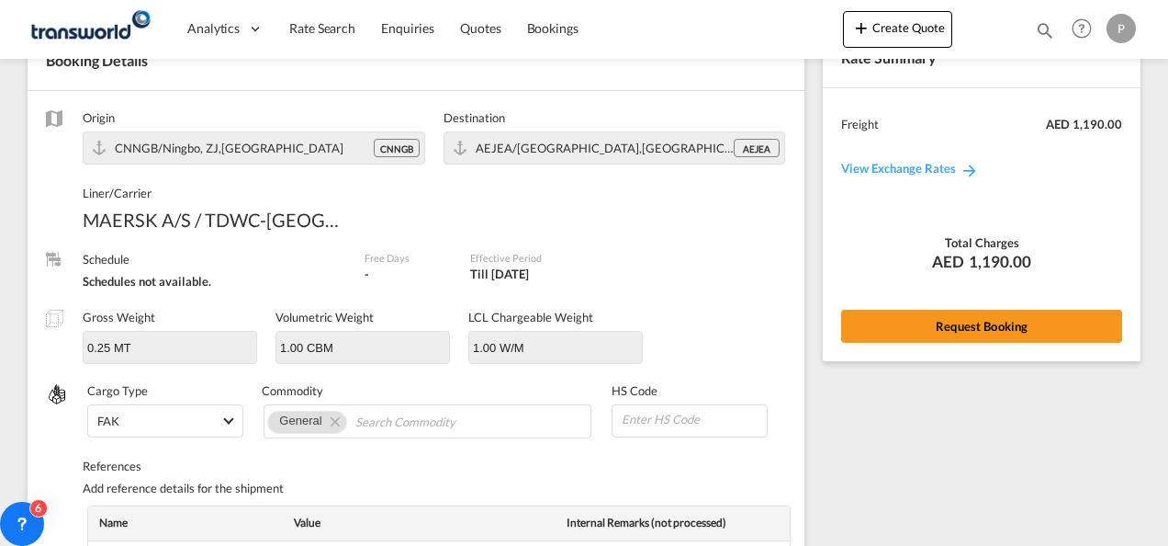
scroll to position [739, 0]
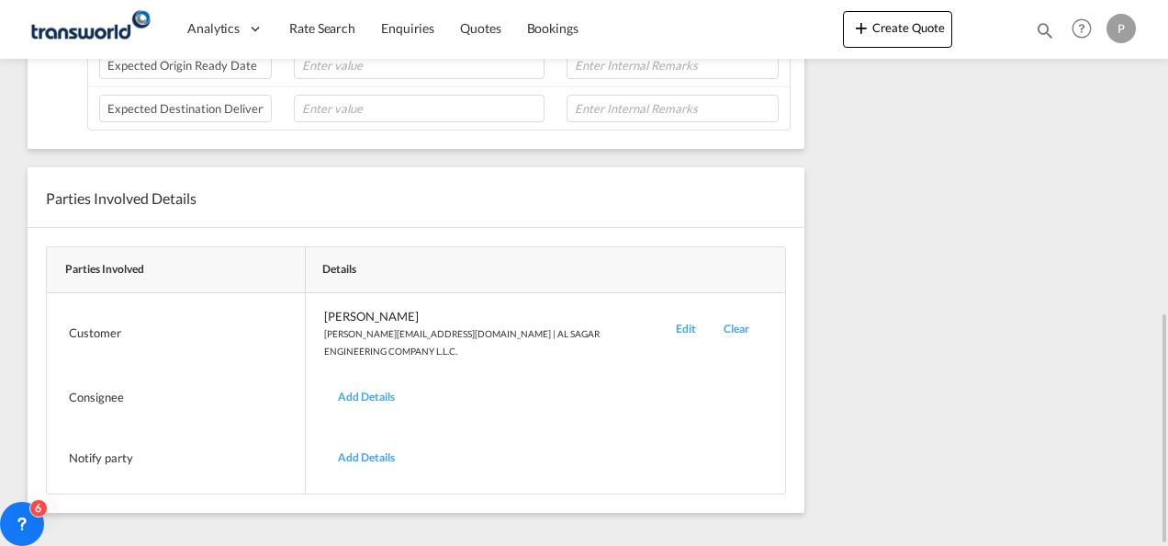
click at [662, 320] on div "Edit" at bounding box center [686, 333] width 48 height 51
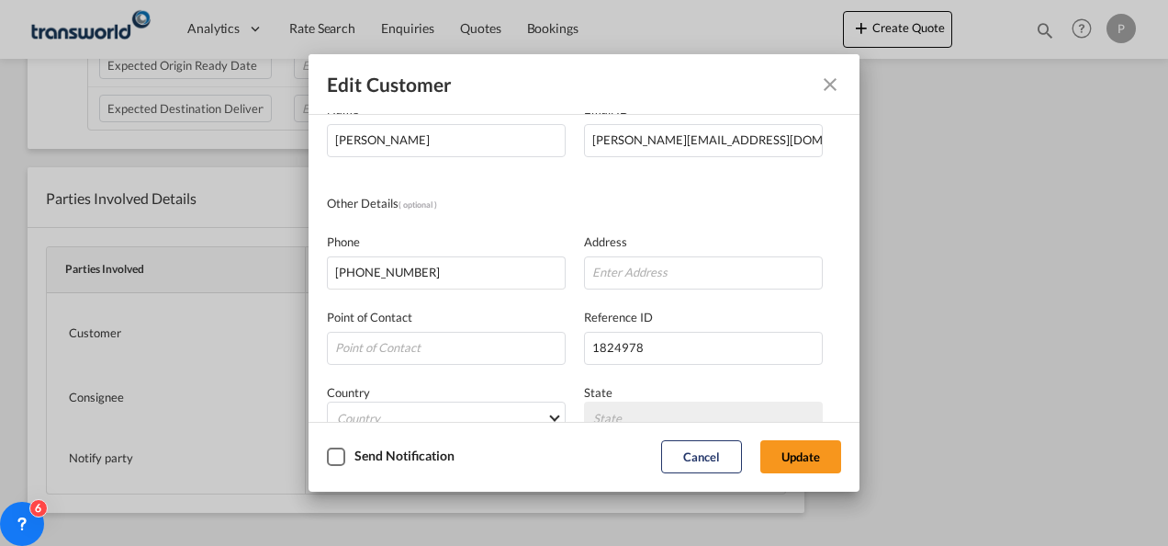
scroll to position [217, 0]
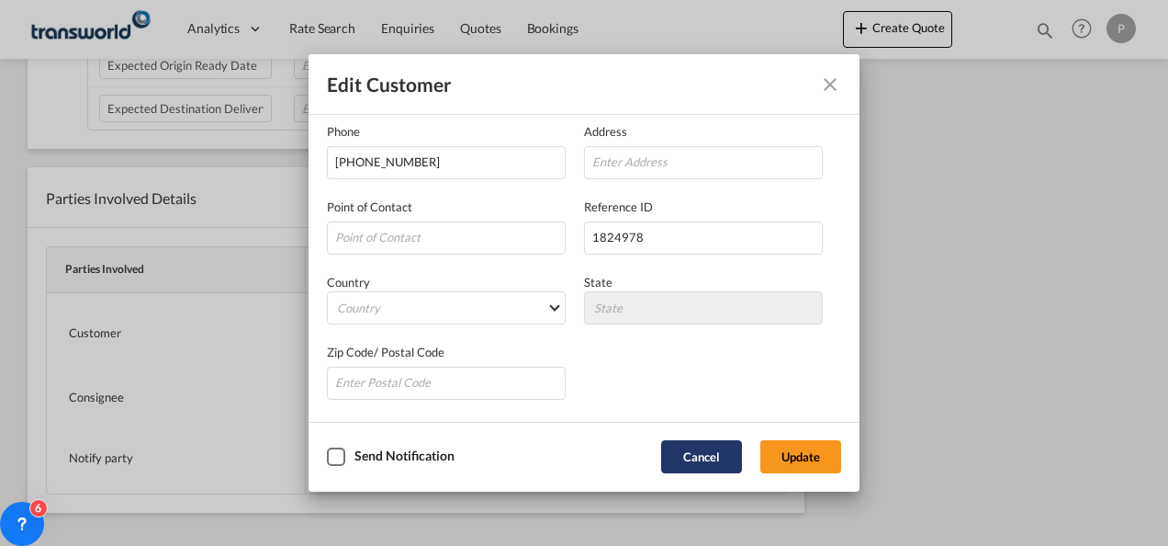
click at [708, 450] on button "Cancel" at bounding box center [701, 456] width 81 height 33
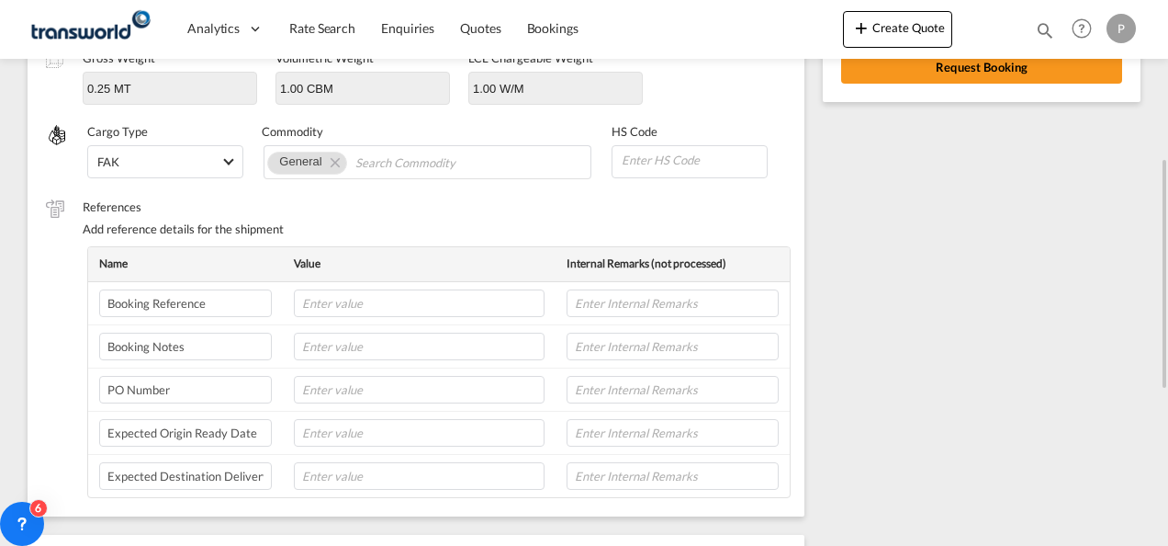
scroll to position [4, 0]
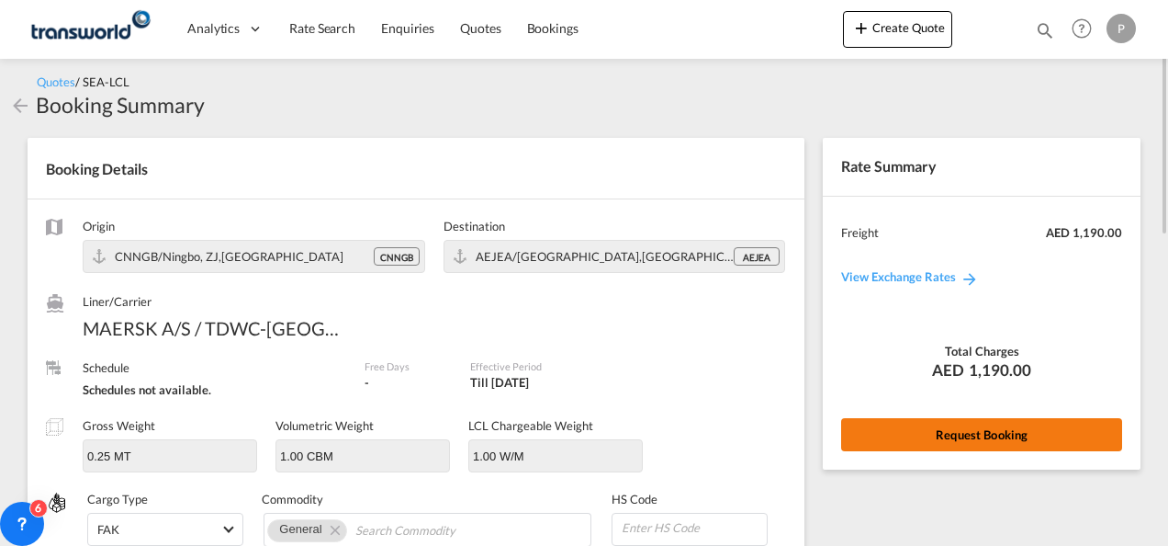
click at [956, 435] on button "Request Booking" at bounding box center [981, 434] width 281 height 33
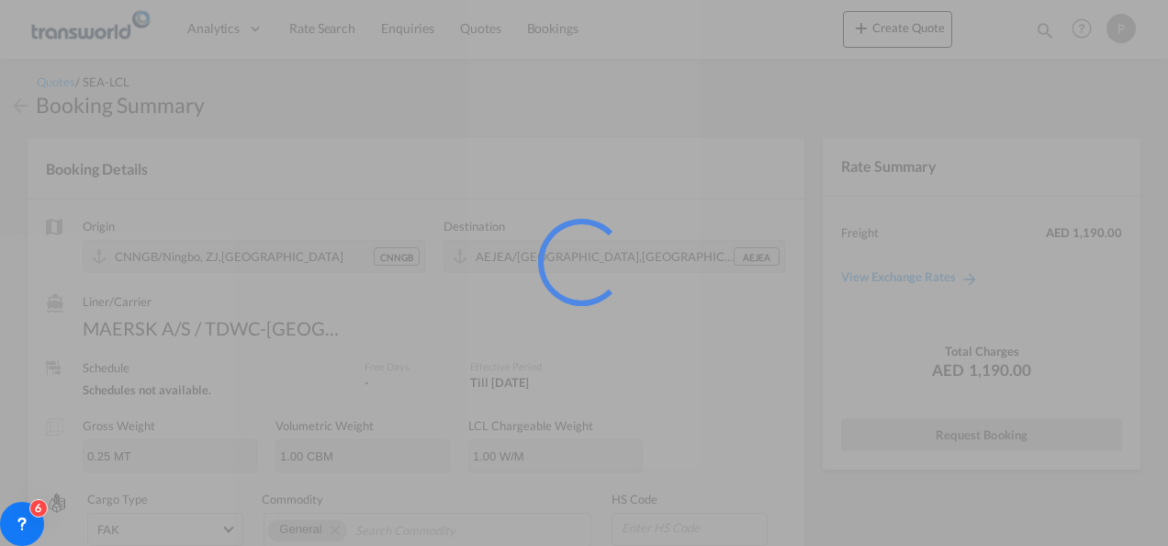
scroll to position [34, 0]
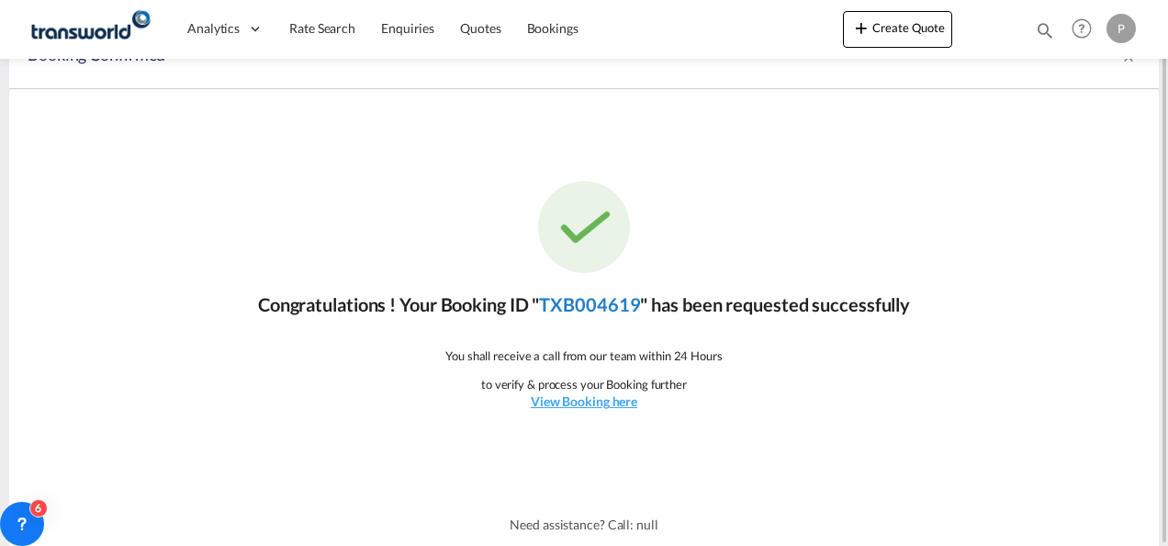
click at [599, 304] on link "TXB004619" at bounding box center [589, 304] width 101 height 22
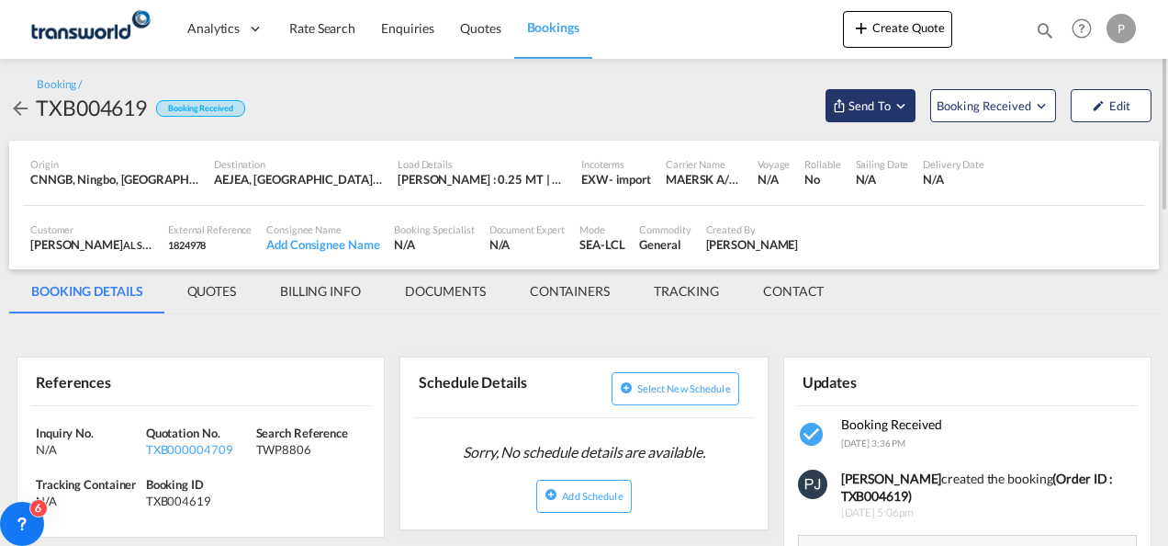
click at [909, 110] on md-icon "Open demo menu" at bounding box center [901, 105] width 17 height 17
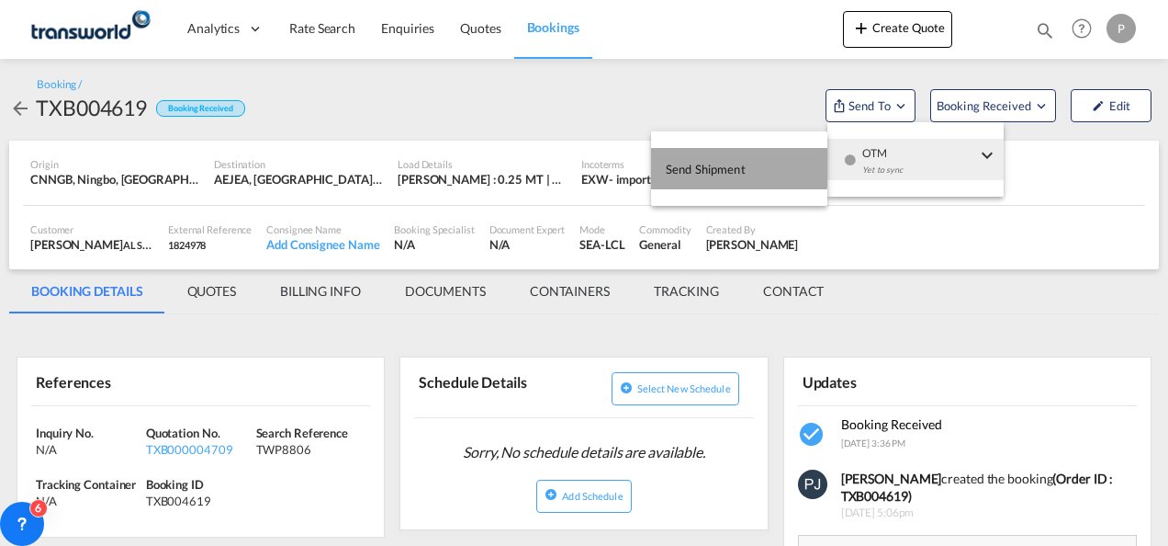
click at [710, 167] on span "Send Shipment" at bounding box center [706, 168] width 80 height 29
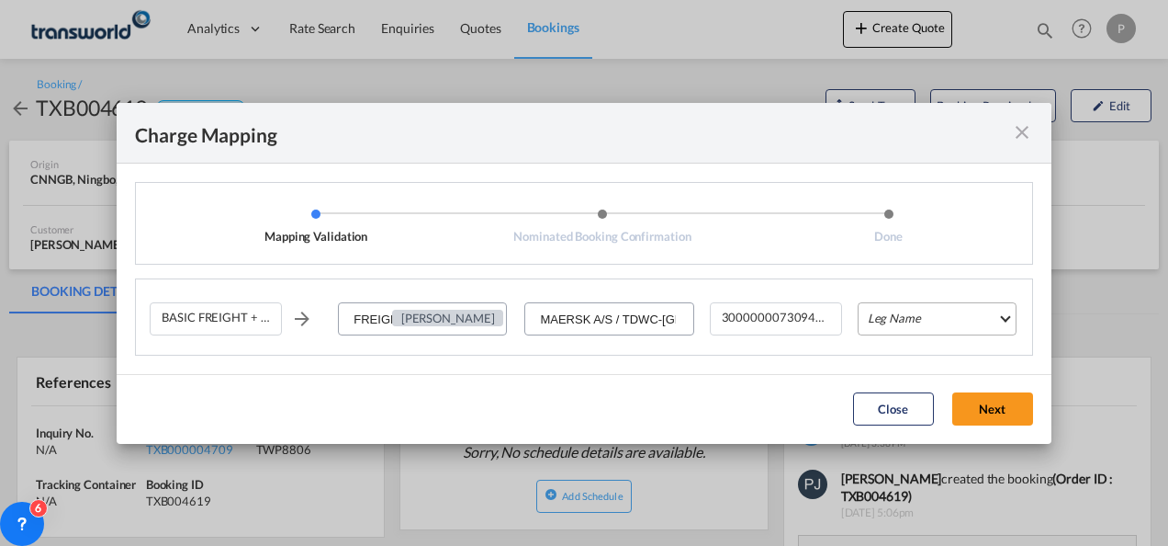
click at [922, 318] on md-select "Leg Name HANDLING ORIGIN VESSEL HANDLING DESTINATION OTHERS TL PICK UP CUSTOMS …" at bounding box center [937, 318] width 159 height 33
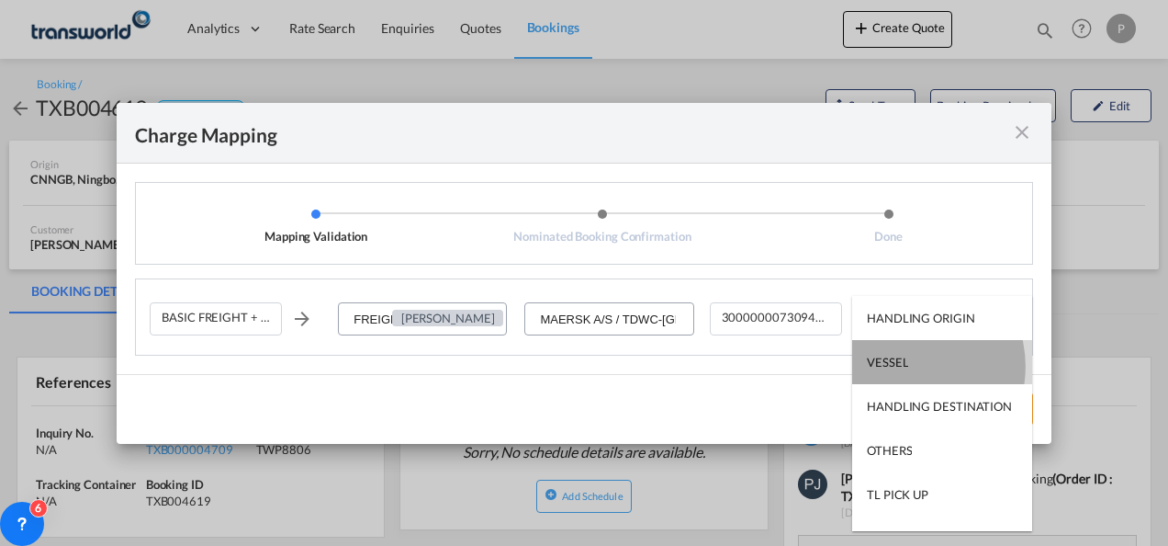
click at [902, 367] on div "VESSEL" at bounding box center [887, 362] width 41 height 17
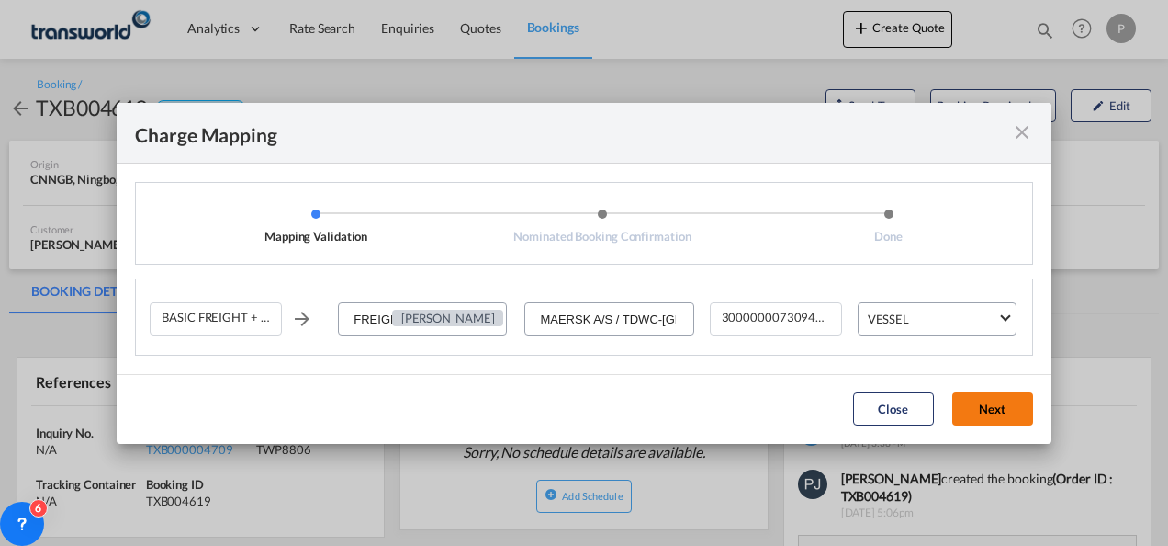
click at [988, 412] on button "Next" at bounding box center [993, 408] width 81 height 33
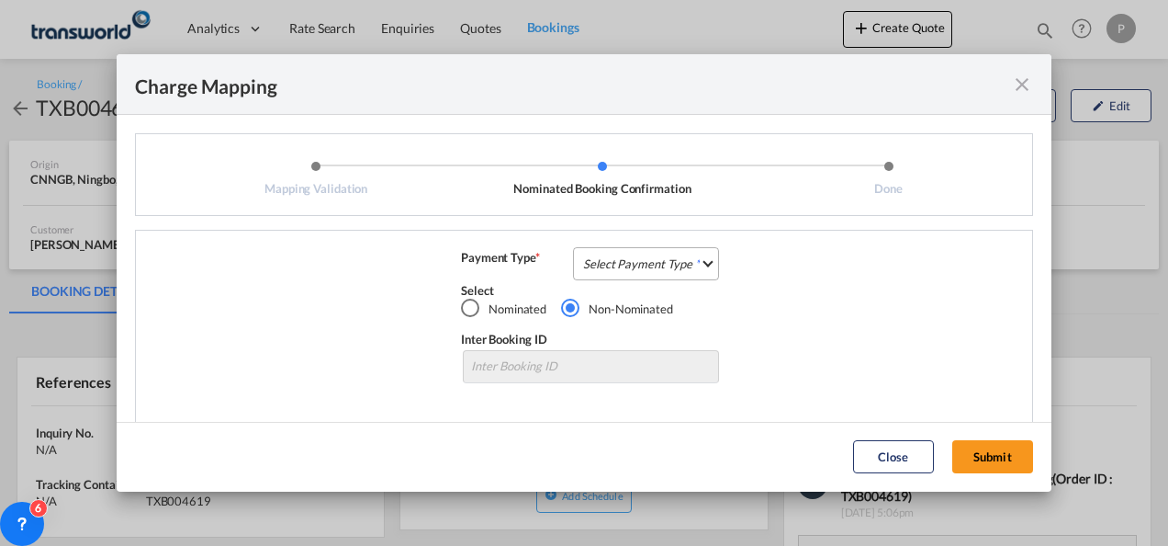
click at [656, 266] on md-select "Select Payment Type COLLECT PREPAID" at bounding box center [646, 263] width 146 height 33
click at [636, 268] on md-option "COLLECT" at bounding box center [644, 264] width 163 height 44
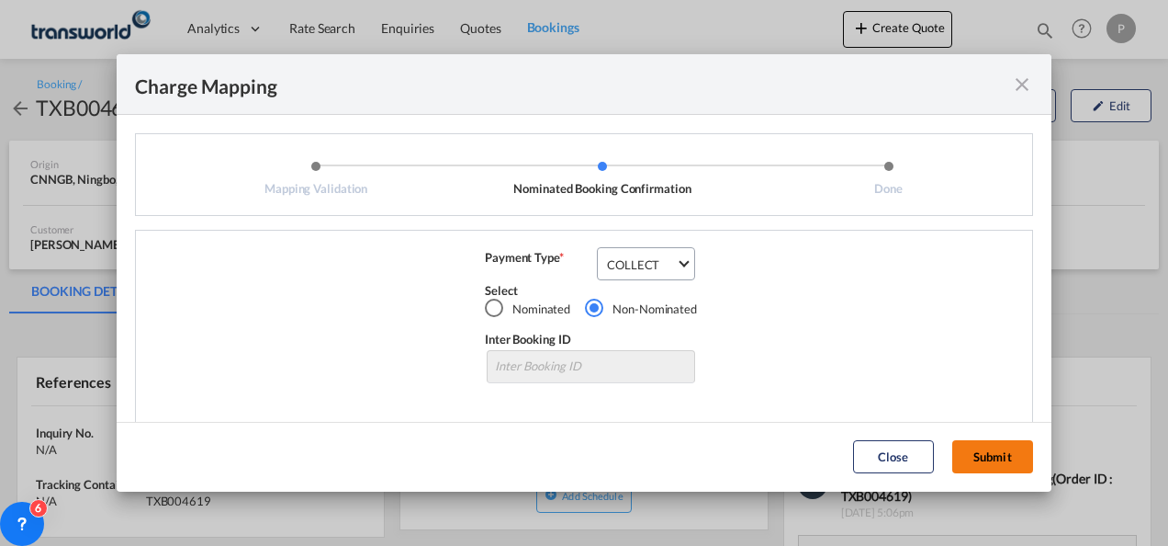
click at [977, 452] on button "Submit" at bounding box center [993, 456] width 81 height 33
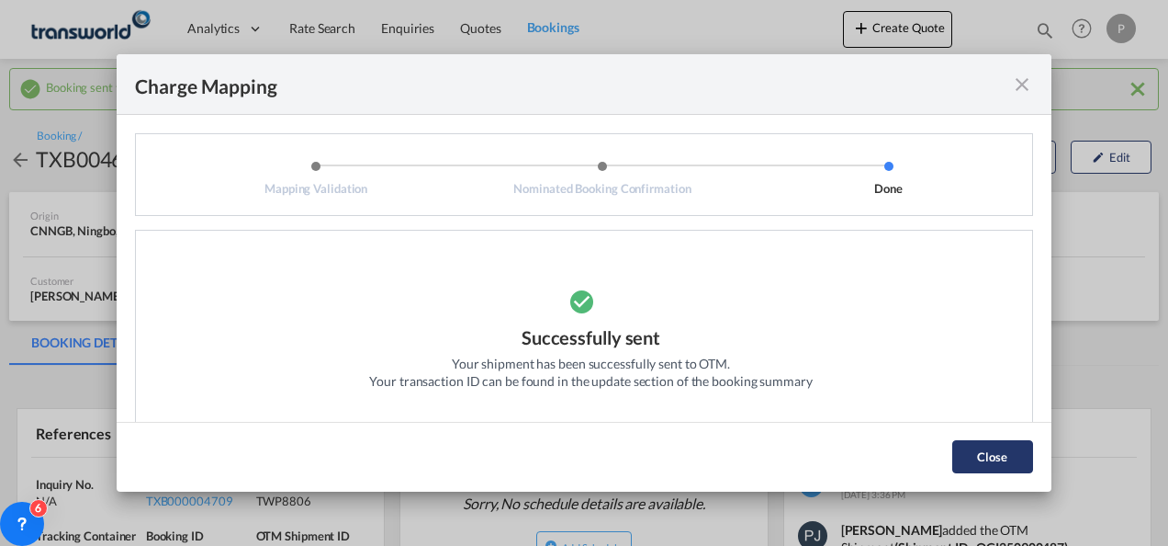
click at [1001, 463] on button "Close" at bounding box center [993, 456] width 81 height 33
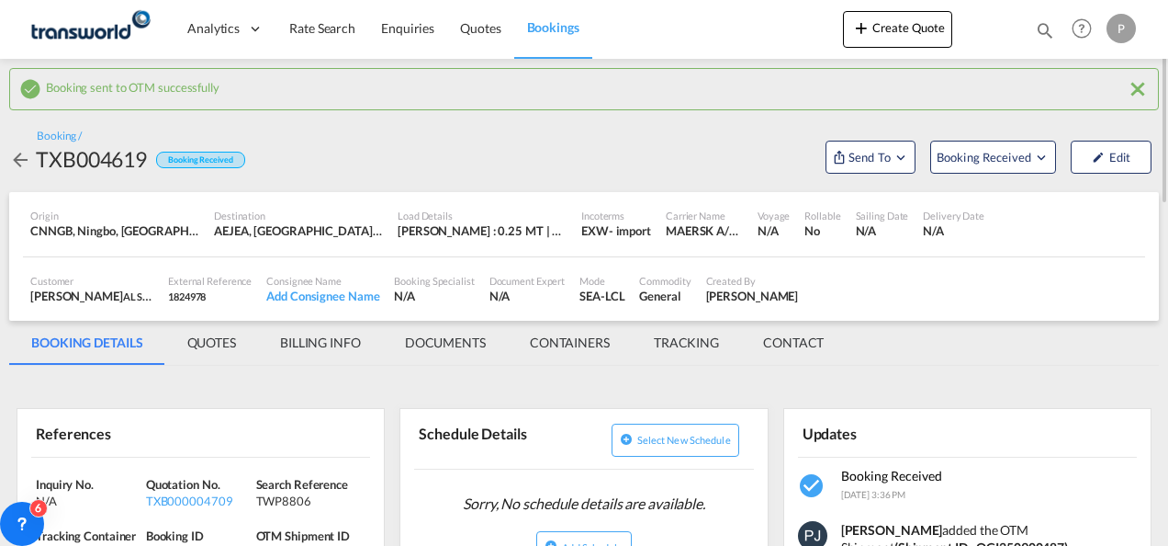
scroll to position [184, 0]
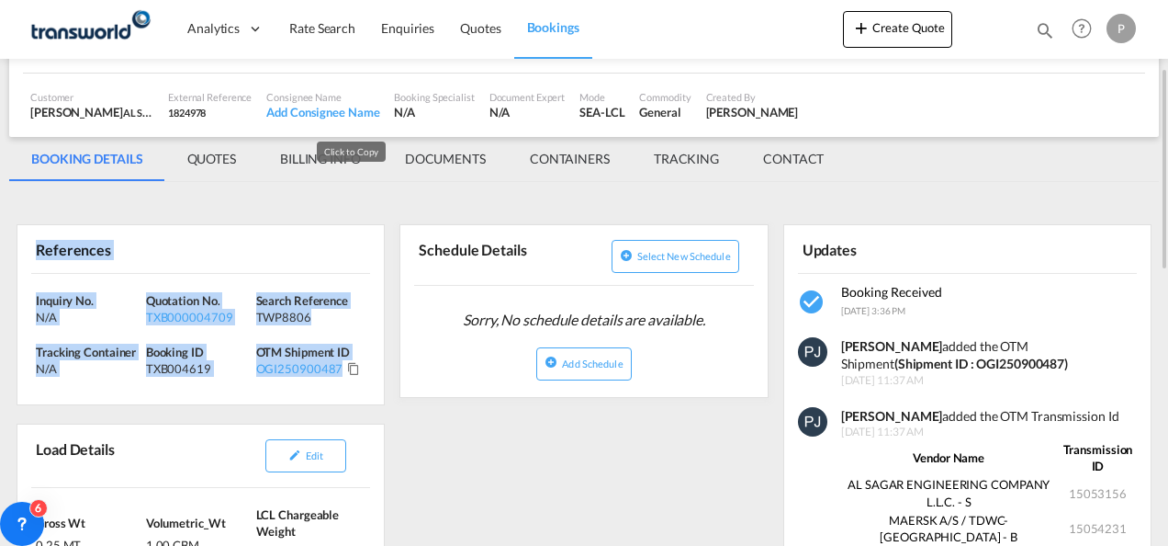
drag, startPoint x: 35, startPoint y: 245, endPoint x: 344, endPoint y: 367, distance: 331.9
click at [344, 367] on div "References Inquiry No. N/A Quotation No. TXB000004709 Search Reference TWP8806 …" at bounding box center [201, 314] width 368 height 181
copy div "References Inquiry No. N/A Quotation No. TXB000004709 Search Reference TWP8806 …"
